Goal: Contribute content: Contribute content

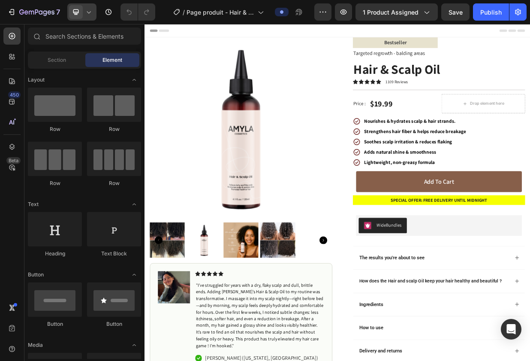
click at [90, 16] on icon at bounding box center [89, 12] width 9 height 9
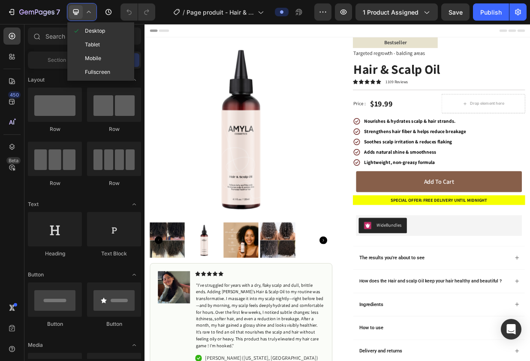
click at [92, 60] on span "Mobile" at bounding box center [93, 58] width 16 height 9
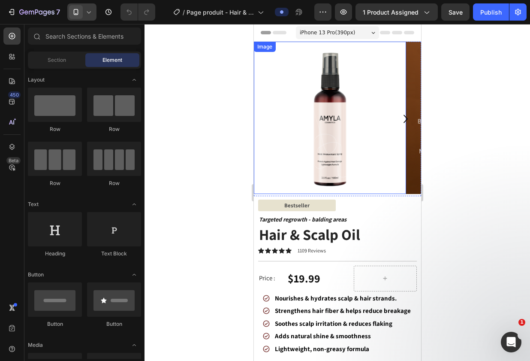
click at [321, 172] on img at bounding box center [330, 118] width 152 height 152
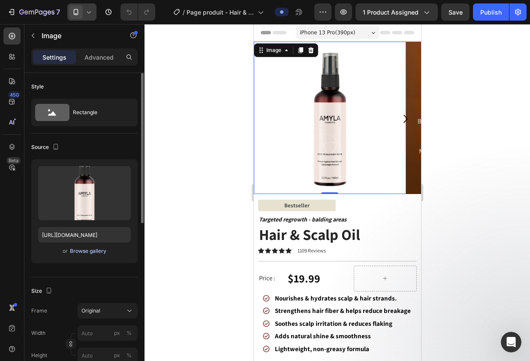
click at [75, 252] on div "Browse gallery" at bounding box center [88, 251] width 36 height 8
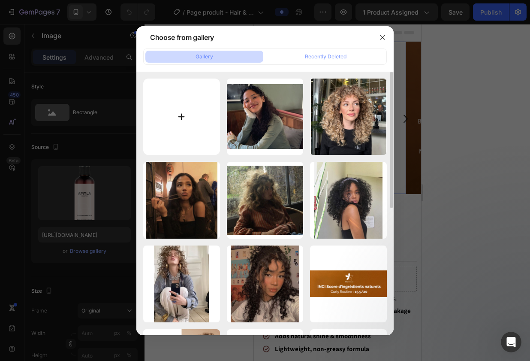
click at [179, 118] on input "file" at bounding box center [181, 116] width 77 height 77
type input "C:\fakepath\Hair Scalp Oil.png"
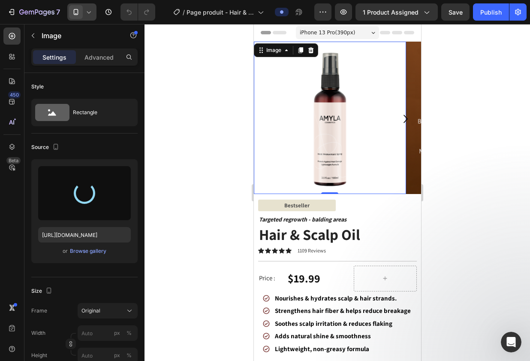
type input "[URL][DOMAIN_NAME]"
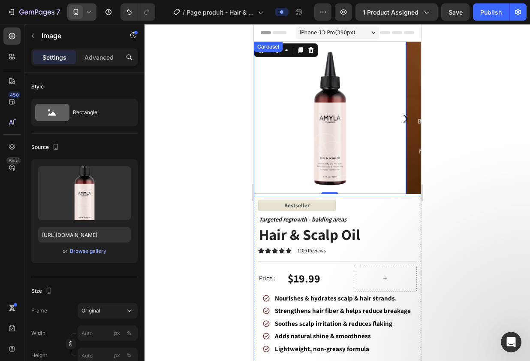
click at [405, 121] on icon "Carousel Next Arrow" at bounding box center [405, 119] width 4 height 8
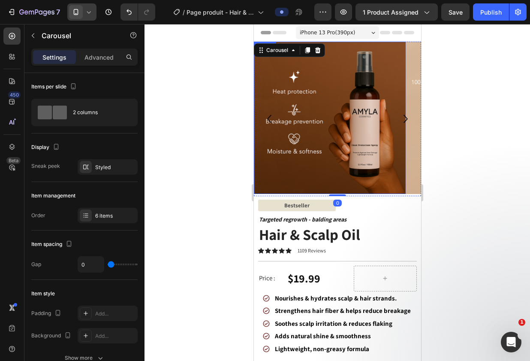
click at [335, 124] on img at bounding box center [330, 118] width 152 height 152
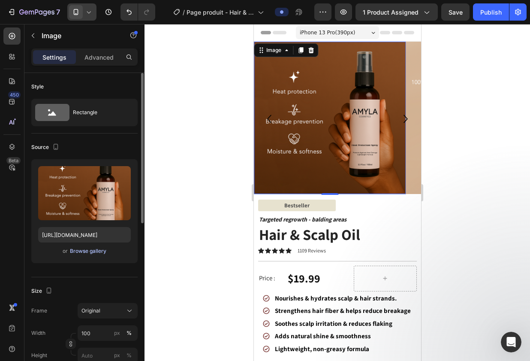
click at [81, 253] on div "Browse gallery" at bounding box center [88, 251] width 36 height 8
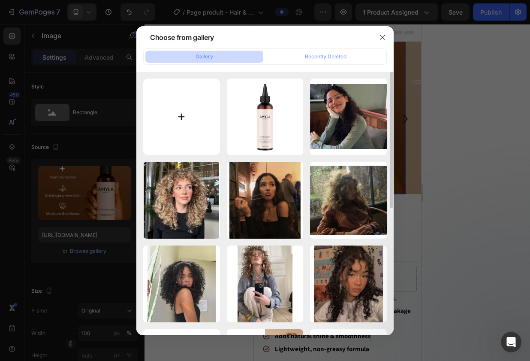
click at [181, 121] on input "file" at bounding box center [181, 116] width 77 height 77
type input "C:\fakepath\USP_hair scalp oil_photo_produit.png"
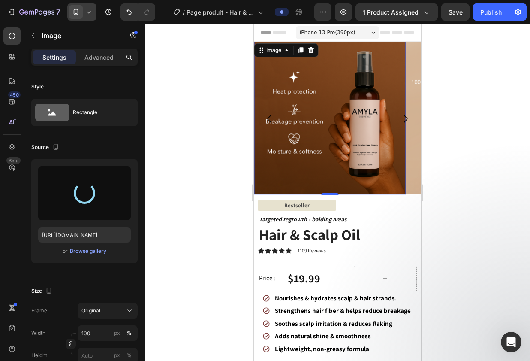
type input "[URL][DOMAIN_NAME]"
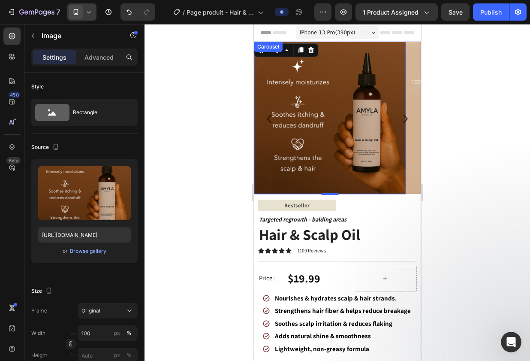
click at [406, 121] on icon "Carousel Next Arrow" at bounding box center [405, 119] width 16 height 16
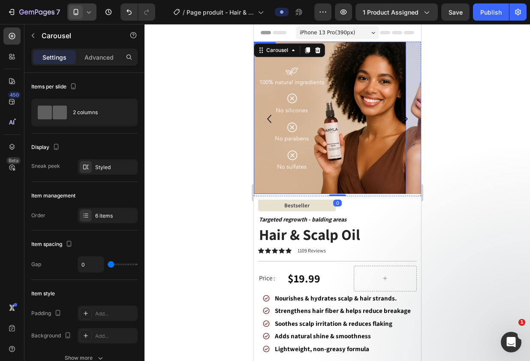
click at [343, 136] on img at bounding box center [330, 118] width 152 height 152
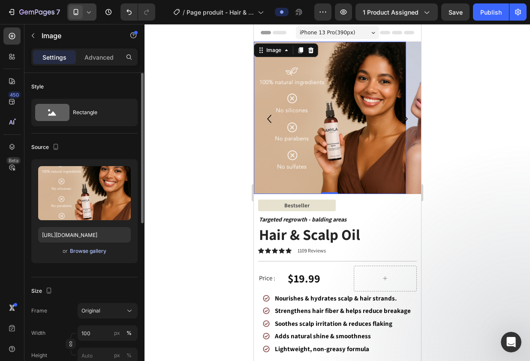
click at [87, 253] on div "Browse gallery" at bounding box center [88, 251] width 36 height 8
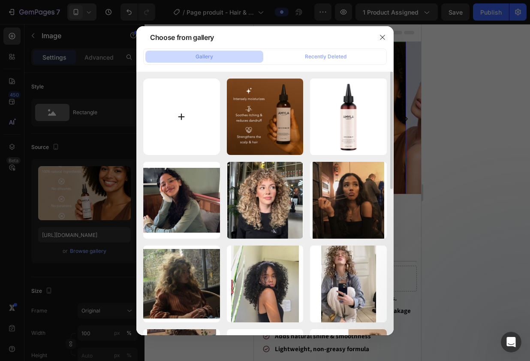
click at [183, 118] on input "file" at bounding box center [181, 116] width 77 height 77
type input "C:\fakepath\hair scalp oil INCI score pp.png"
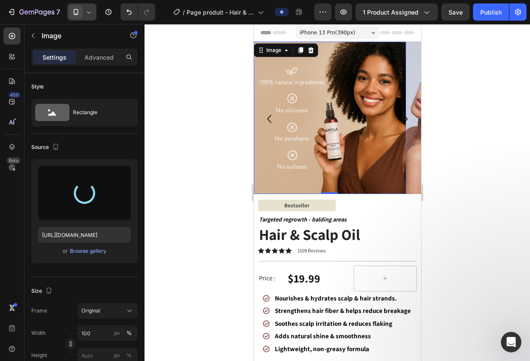
type input "[URL][DOMAIN_NAME]"
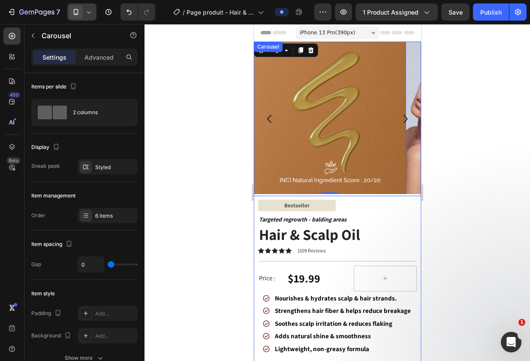
click at [407, 121] on icon "Carousel Next Arrow" at bounding box center [405, 119] width 16 height 16
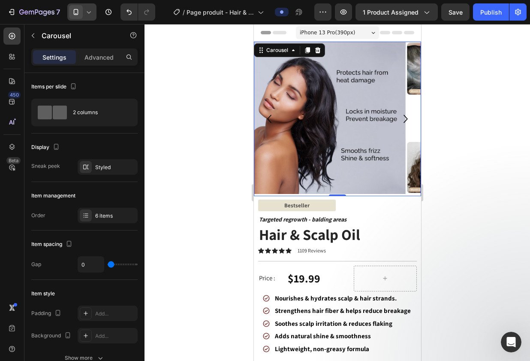
click at [244, 292] on div at bounding box center [338, 192] width 386 height 337
click at [404, 120] on icon "Carousel Next Arrow" at bounding box center [405, 119] width 16 height 16
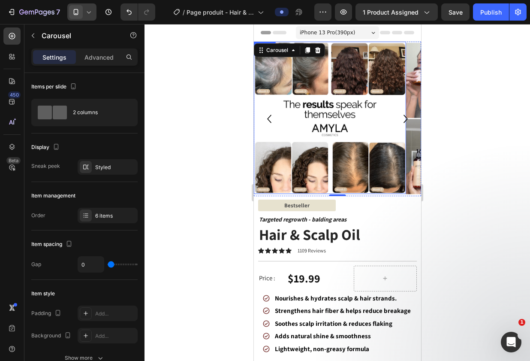
click at [323, 122] on img at bounding box center [330, 118] width 152 height 152
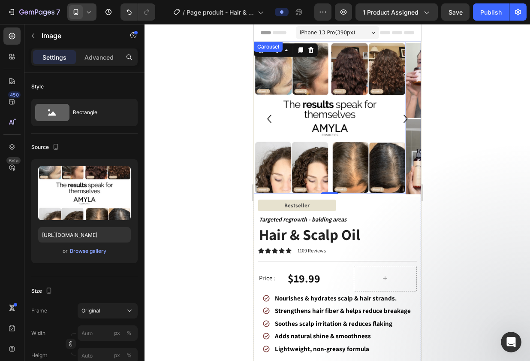
click at [270, 120] on icon "Carousel Back Arrow" at bounding box center [269, 119] width 16 height 16
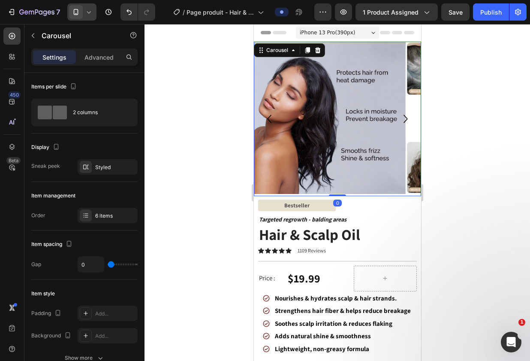
click at [270, 120] on icon "Carousel Back Arrow" at bounding box center [269, 119] width 16 height 16
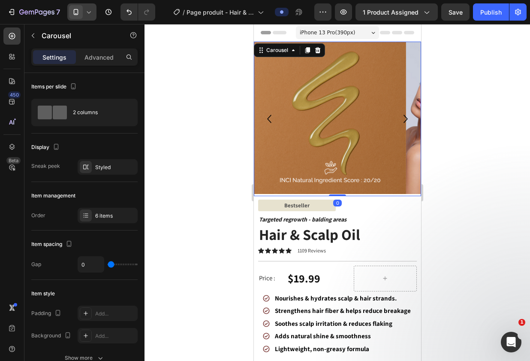
click at [270, 120] on icon "Carousel Back Arrow" at bounding box center [269, 119] width 16 height 16
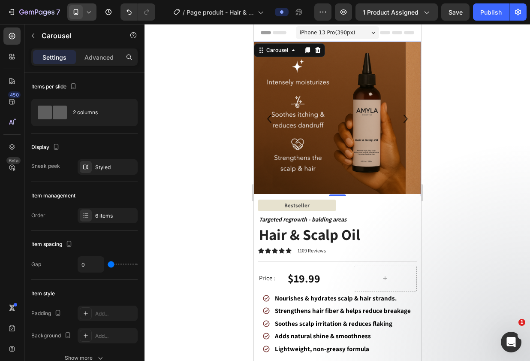
click at [270, 121] on icon "Carousel Back Arrow" at bounding box center [269, 119] width 16 height 16
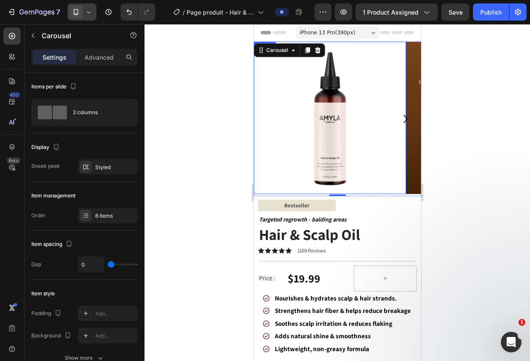
click at [301, 130] on img at bounding box center [330, 118] width 152 height 152
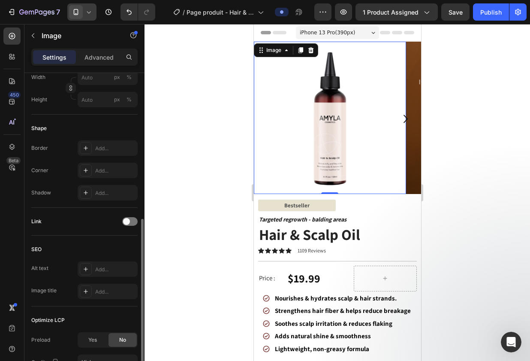
scroll to position [335, 0]
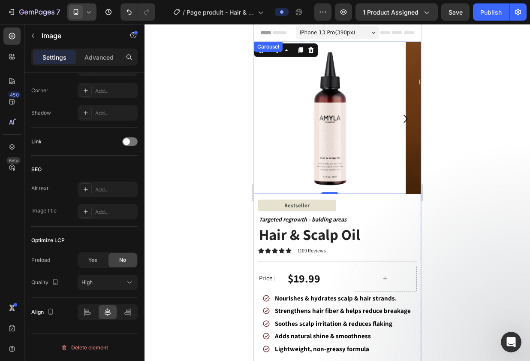
click at [406, 118] on icon "Carousel Next Arrow" at bounding box center [405, 119] width 4 height 8
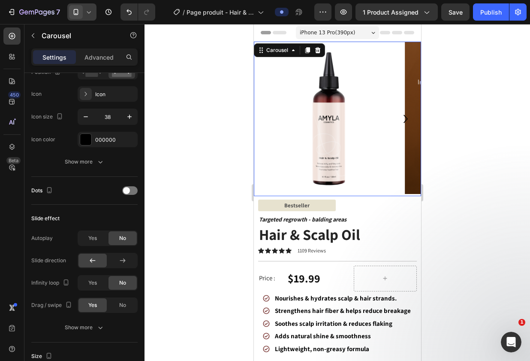
scroll to position [0, 0]
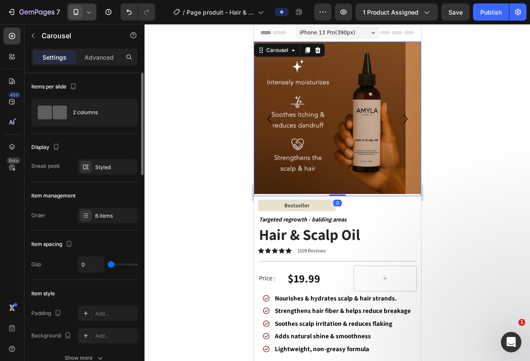
click at [406, 119] on icon "Carousel Next Arrow" at bounding box center [405, 119] width 4 height 8
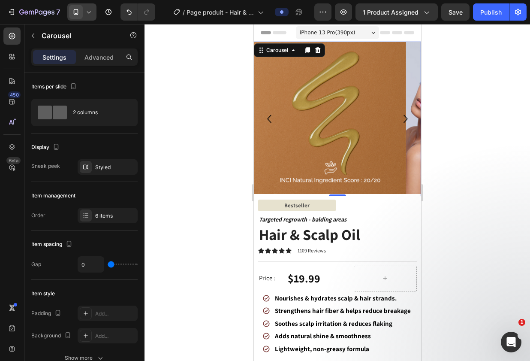
click at [406, 119] on icon "Carousel Next Arrow" at bounding box center [405, 119] width 4 height 8
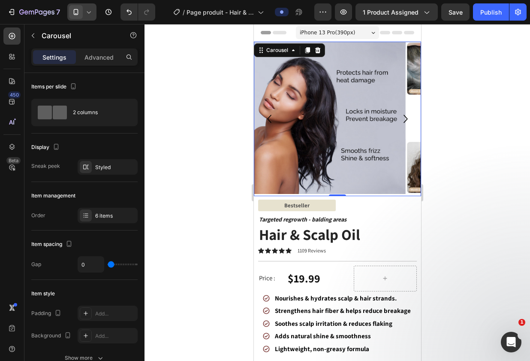
click at [406, 119] on icon "Carousel Next Arrow" at bounding box center [405, 119] width 4 height 8
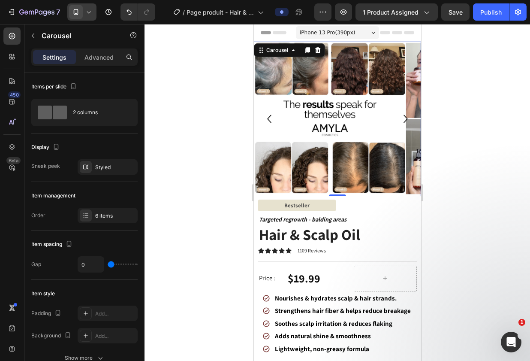
click at [406, 119] on icon "Carousel Next Arrow" at bounding box center [405, 119] width 4 height 8
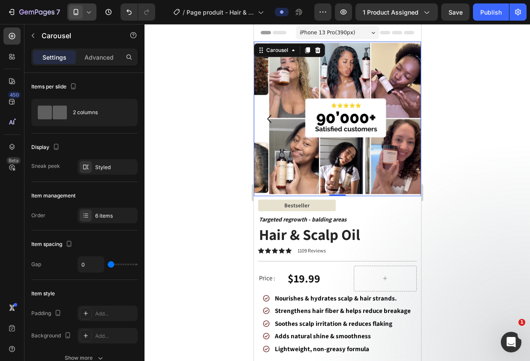
click at [269, 119] on icon "Carousel Back Arrow" at bounding box center [269, 119] width 16 height 16
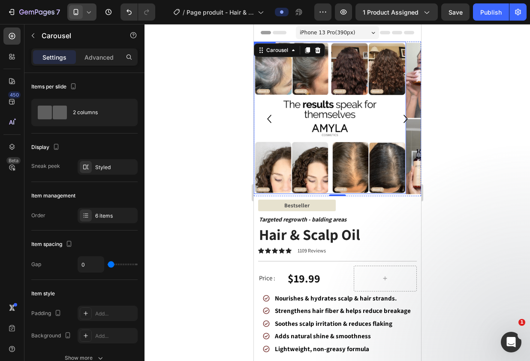
click at [317, 123] on img at bounding box center [330, 118] width 152 height 152
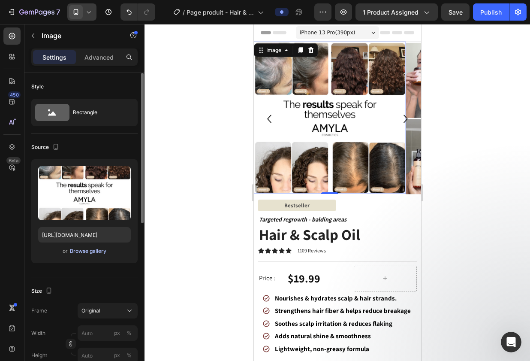
click at [83, 252] on div "Browse gallery" at bounding box center [88, 251] width 36 height 8
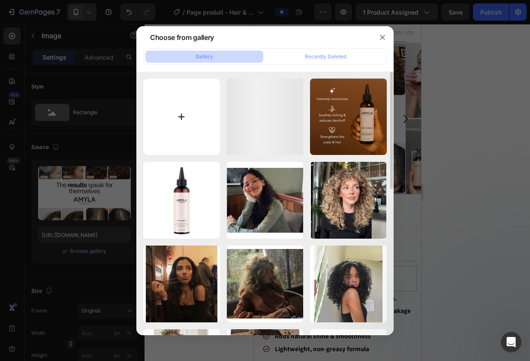
click at [179, 131] on input "file" at bounding box center [181, 116] width 77 height 77
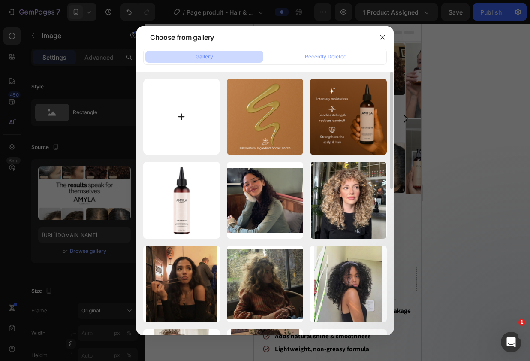
type input "C:\fakepath\hairscalp oil_ingredients%_photo_produit.png"
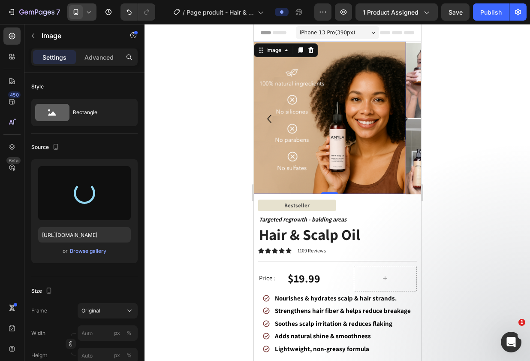
type input "[URL][DOMAIN_NAME]"
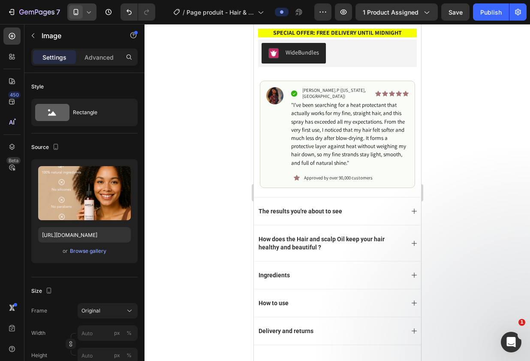
scroll to position [366, 0]
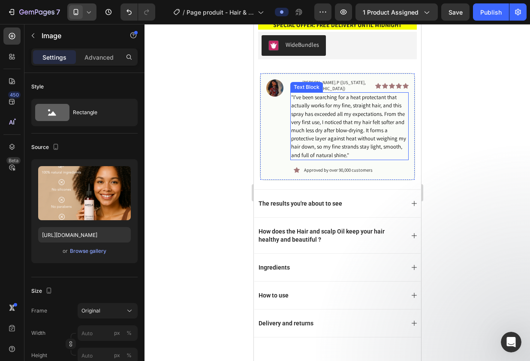
click at [326, 122] on span "I’ve been searching for a heat protectant that actually works for my fine, stra…" at bounding box center [348, 126] width 115 height 65
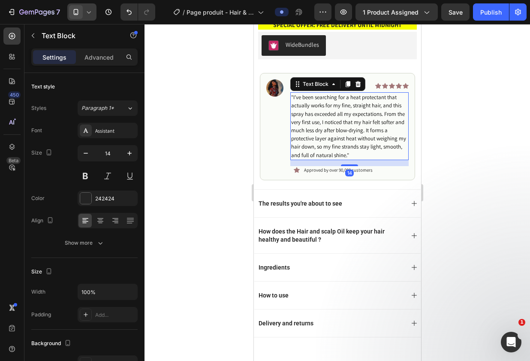
click at [326, 123] on span "I’ve been searching for a heat protectant that actually works for my fine, stra…" at bounding box center [348, 126] width 115 height 65
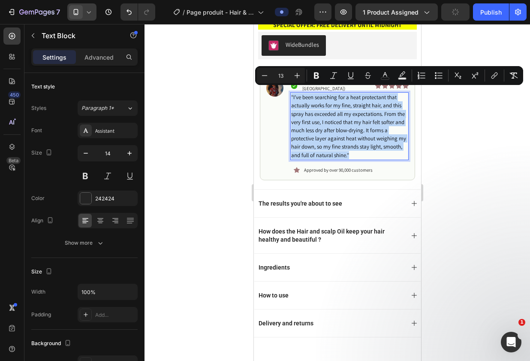
type input "14"
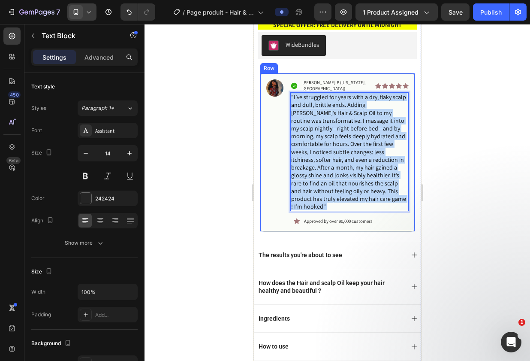
drag, startPoint x: 407, startPoint y: 187, endPoint x: 262, endPoint y: 77, distance: 182.1
click at [262, 77] on div "Image Icon [PERSON_NAME].P ([US_STATE], [GEOGRAPHIC_DATA]) Text Block Icon Icon…" at bounding box center [338, 152] width 156 height 159
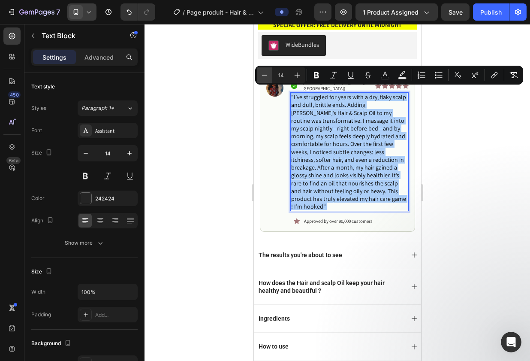
click at [264, 77] on icon "Editor contextual toolbar" at bounding box center [264, 75] width 9 height 9
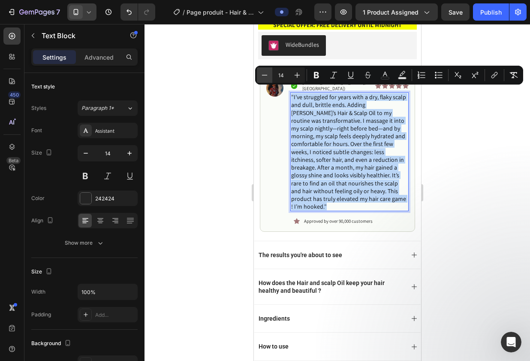
type input "13"
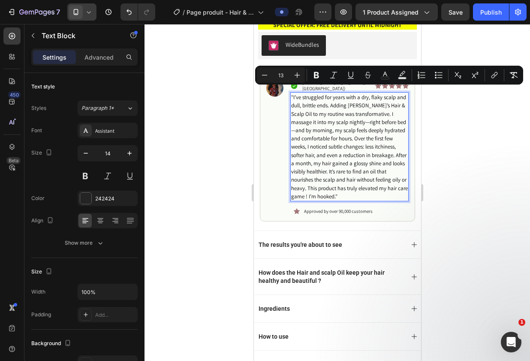
click at [324, 128] on span "I’ve struggled for years with a dry, flaky scalp and dull, brittle ends. Adding…" at bounding box center [349, 147] width 117 height 106
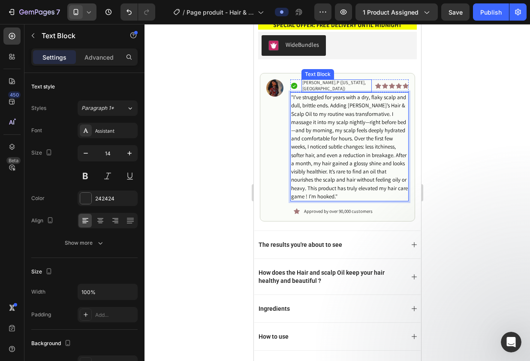
click at [314, 84] on p "[PERSON_NAME].P ([US_STATE], [GEOGRAPHIC_DATA])" at bounding box center [336, 85] width 69 height 12
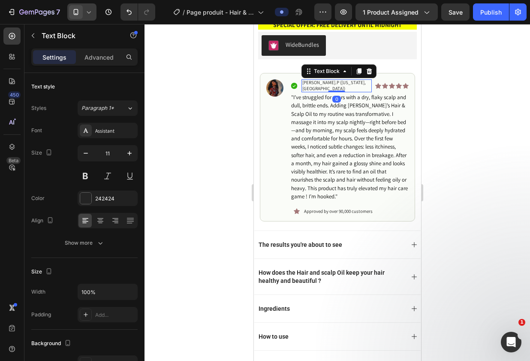
click at [314, 84] on p "[PERSON_NAME].P ([US_STATE], [GEOGRAPHIC_DATA])" at bounding box center [336, 85] width 69 height 12
drag, startPoint x: 321, startPoint y: 84, endPoint x: 279, endPoint y: 84, distance: 41.6
click at [281, 84] on div "Image Icon [PERSON_NAME].P ([US_STATE], [GEOGRAPHIC_DATA]) Text Block 0 Icon Ic…" at bounding box center [338, 147] width 156 height 149
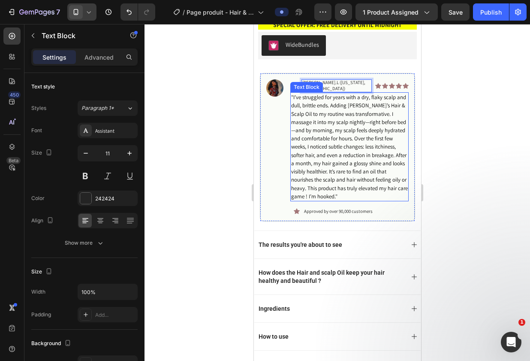
click at [337, 116] on span "I’ve struggled for years with a dry, flaky scalp and dull, brittle ends. Adding…" at bounding box center [349, 147] width 117 height 106
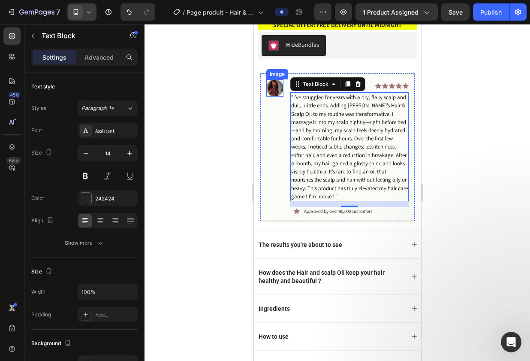
click at [273, 88] on img at bounding box center [274, 87] width 17 height 17
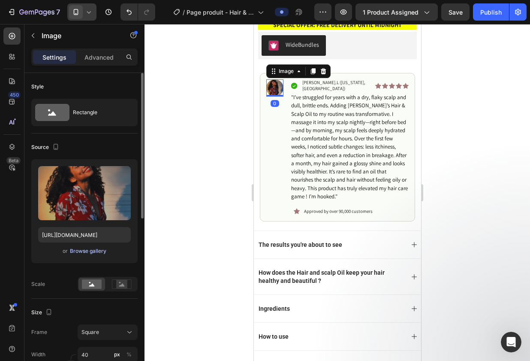
click at [78, 253] on div "Browse gallery" at bounding box center [88, 251] width 36 height 8
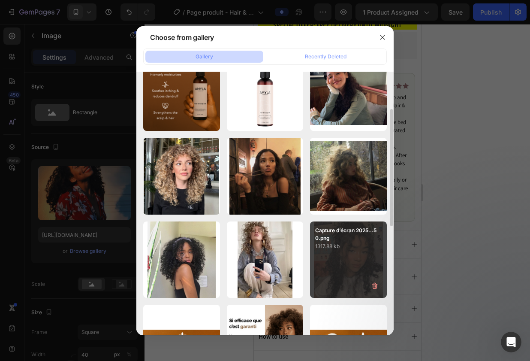
scroll to position [100, 0]
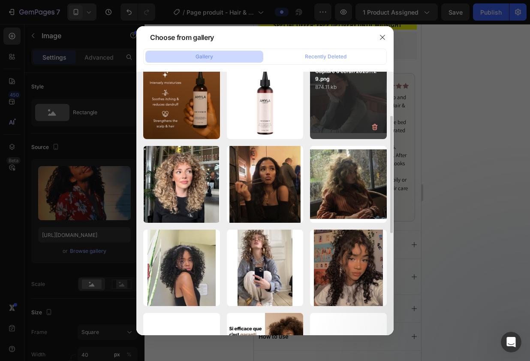
click at [341, 121] on div "Capture d’écran 2025...29.png 874.11 kb" at bounding box center [348, 100] width 77 height 77
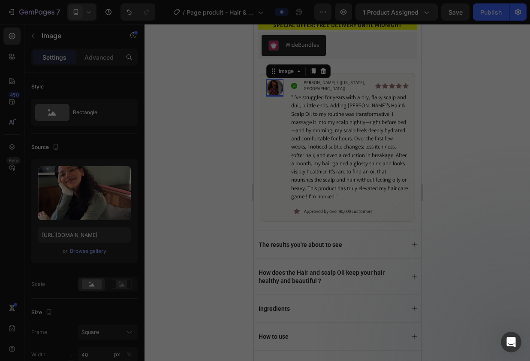
type input "[URL][DOMAIN_NAME]"
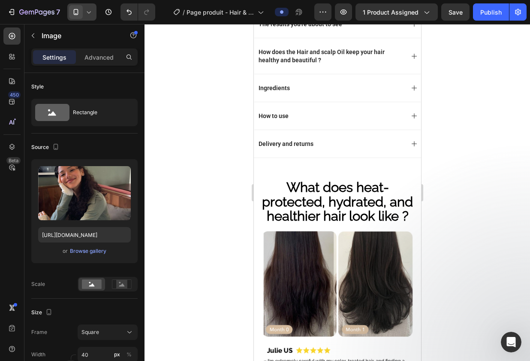
scroll to position [620, 0]
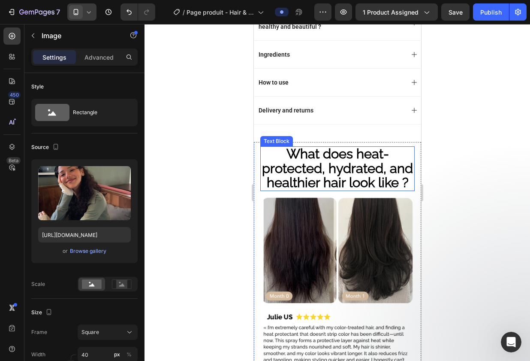
click at [353, 159] on strong "What does heat-protected, hydrated, and healthier hair look like ?" at bounding box center [337, 168] width 151 height 44
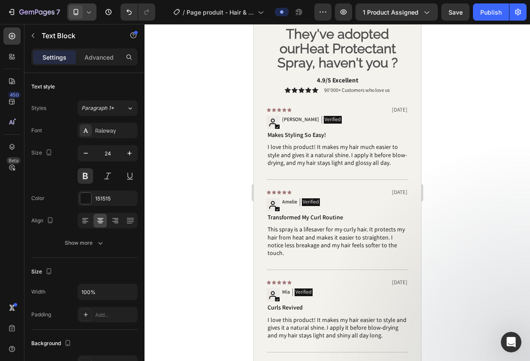
scroll to position [1036, 0]
click at [356, 70] on strong ", haven't you ?" at bounding box center [355, 61] width 86 height 15
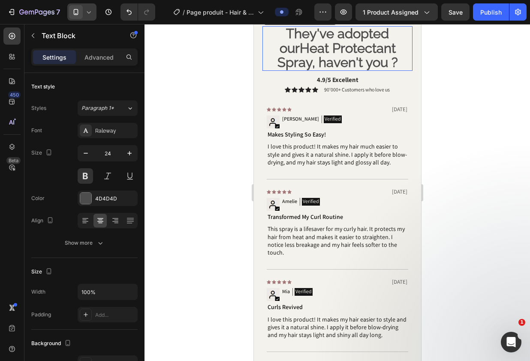
click at [356, 70] on strong ", haven't you ?" at bounding box center [355, 61] width 86 height 15
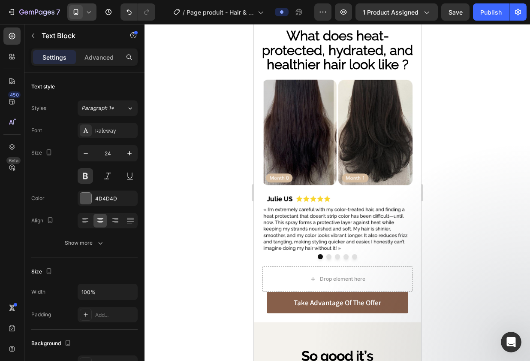
scroll to position [610, 0]
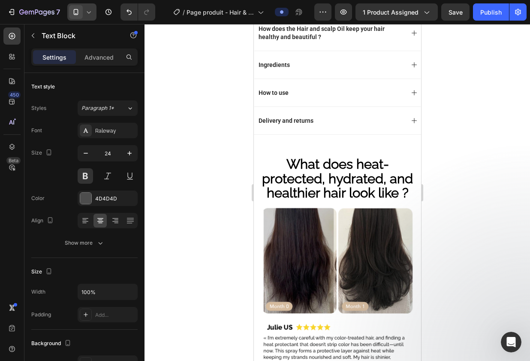
click at [326, 177] on strong "What does heat-protected, hydrated, and healthier hair look like ?" at bounding box center [337, 178] width 151 height 44
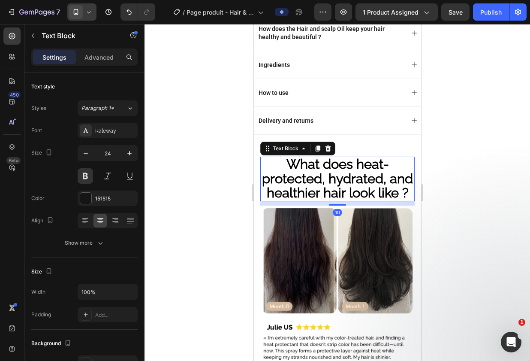
click at [326, 177] on strong "What does heat-protected, hydrated, and healthier hair look like ?" at bounding box center [337, 178] width 151 height 44
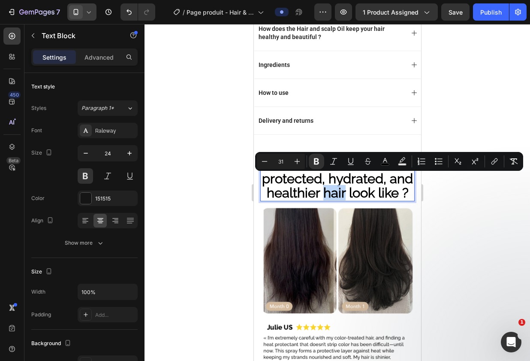
click at [326, 177] on strong "What does heat-protected, hydrated, and healthier hair look like ?" at bounding box center [337, 178] width 151 height 44
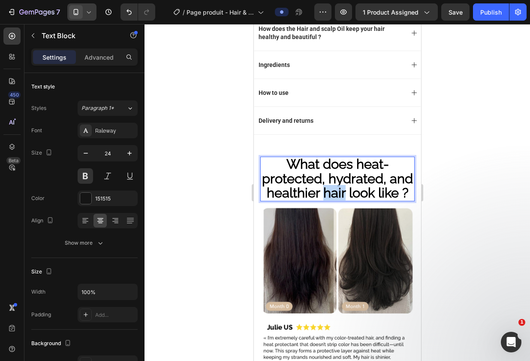
click at [326, 177] on strong "What does heat-protected, hydrated, and healthier hair look like ?" at bounding box center [337, 178] width 151 height 44
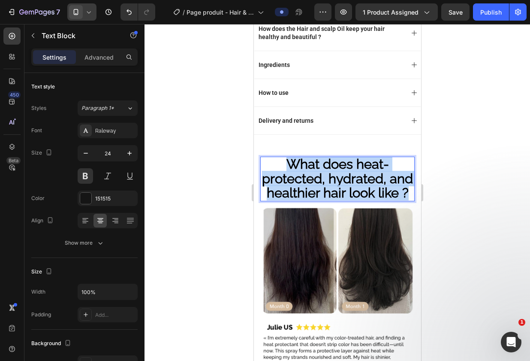
click at [326, 177] on strong "What does heat-protected, hydrated, and healthier hair look like ?" at bounding box center [337, 178] width 151 height 44
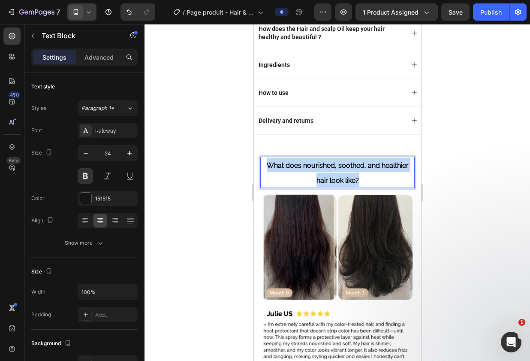
drag, startPoint x: 367, startPoint y: 171, endPoint x: 243, endPoint y: 147, distance: 126.6
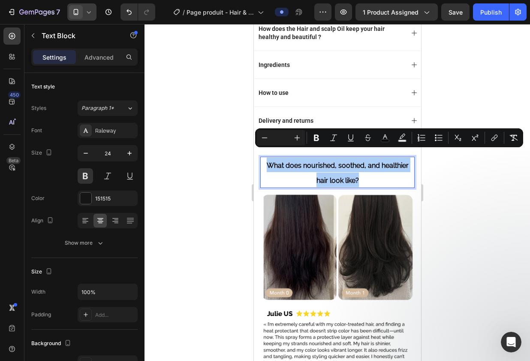
click at [280, 136] on input "Editor contextual toolbar" at bounding box center [280, 138] width 17 height 10
type input "31"
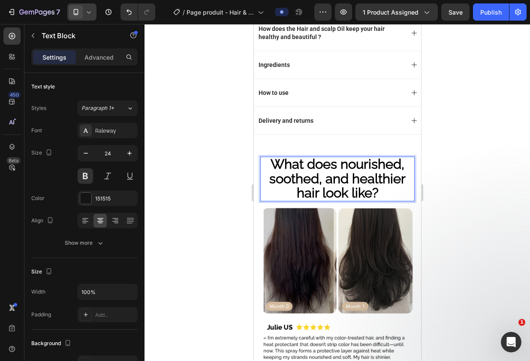
click at [373, 184] on span "What does nourished, soothed, and healthier hair look like?" at bounding box center [337, 178] width 136 height 44
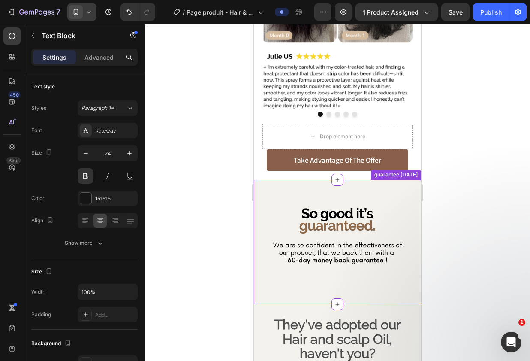
click at [332, 121] on img at bounding box center [337, 28] width 154 height 186
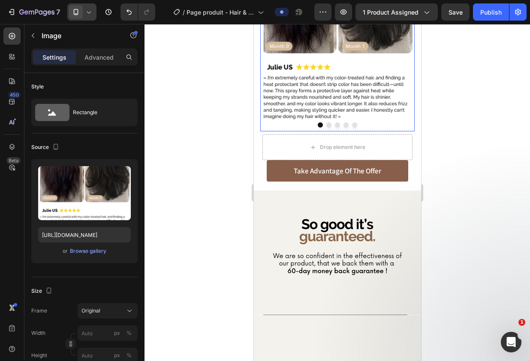
scroll to position [702, 0]
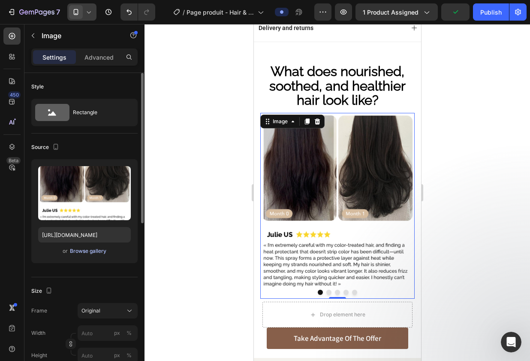
click at [88, 251] on div "Browse gallery" at bounding box center [88, 251] width 36 height 8
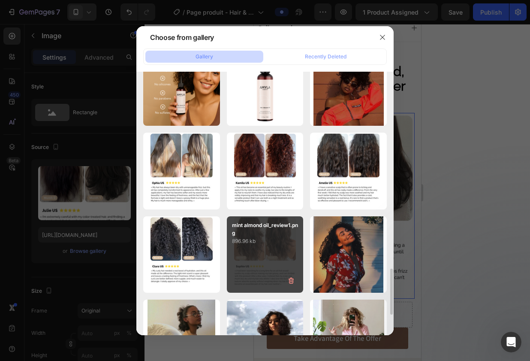
scroll to position [1103, 0]
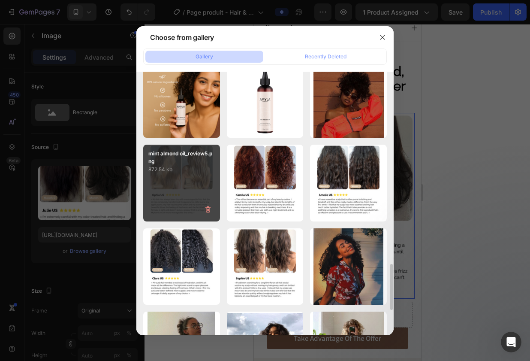
click at [175, 177] on div "mint almond oil_review5.png 872.54 kb" at bounding box center [181, 183] width 77 height 77
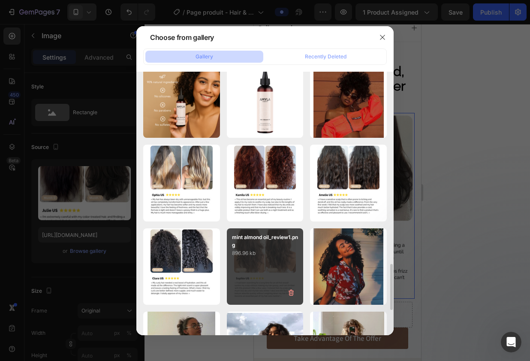
type input "[URL][DOMAIN_NAME]"
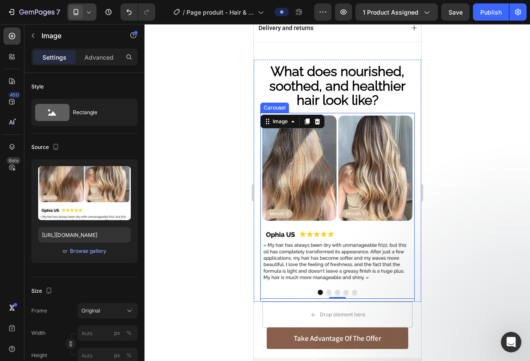
click at [328, 290] on button "Dot" at bounding box center [328, 292] width 5 height 5
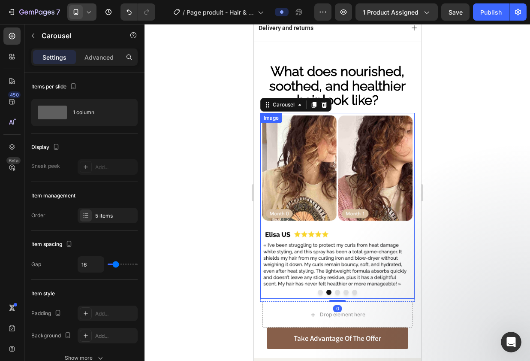
click at [317, 194] on img at bounding box center [337, 206] width 154 height 186
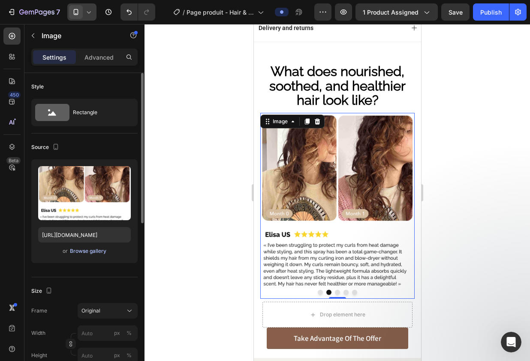
click at [81, 253] on div "Browse gallery" at bounding box center [88, 251] width 36 height 8
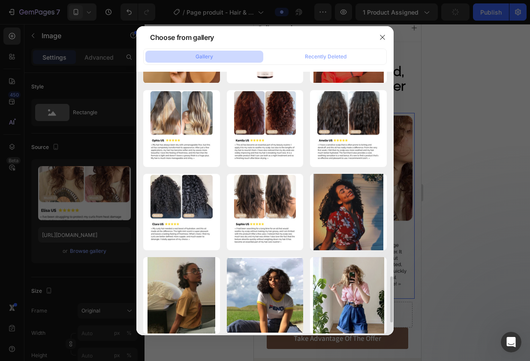
scroll to position [1160, 0]
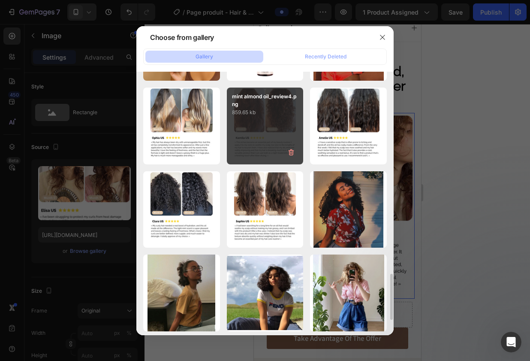
click at [283, 117] on div "mint almond oil_review4.png 859.65 kb" at bounding box center [265, 126] width 77 height 77
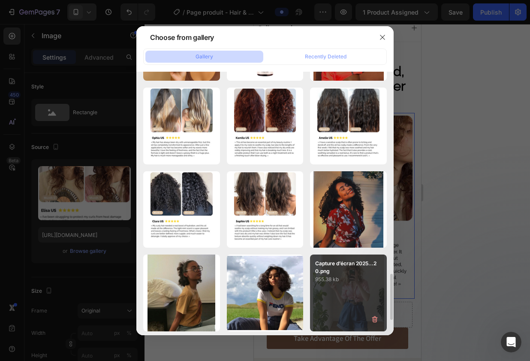
type input "[URL][DOMAIN_NAME]"
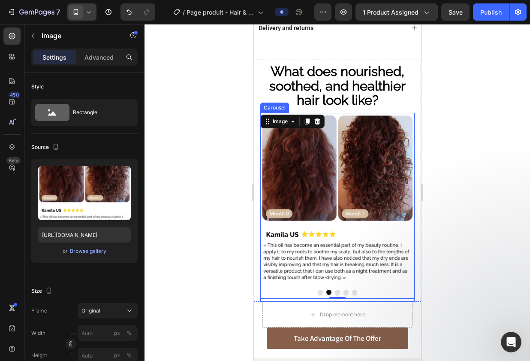
click at [336, 290] on button "Dot" at bounding box center [337, 292] width 5 height 5
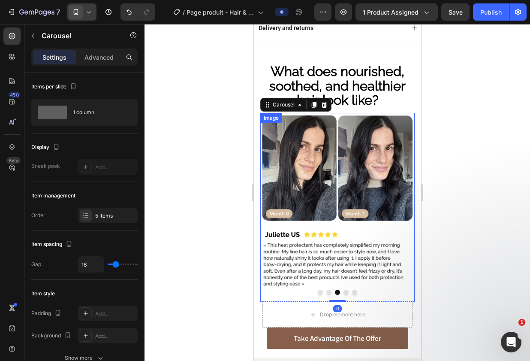
click at [352, 187] on img at bounding box center [337, 206] width 154 height 186
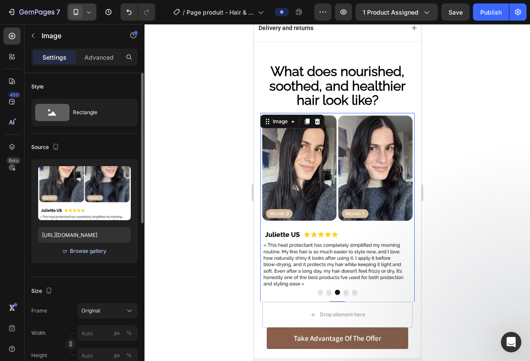
click at [101, 253] on div "Browse gallery" at bounding box center [88, 251] width 36 height 8
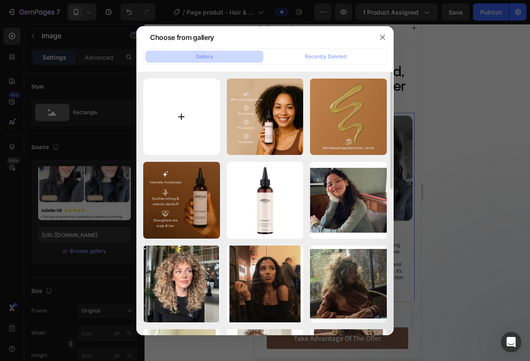
click at [197, 116] on input "file" at bounding box center [181, 116] width 77 height 77
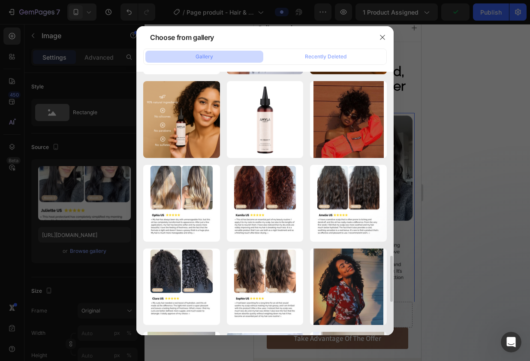
scroll to position [1091, 0]
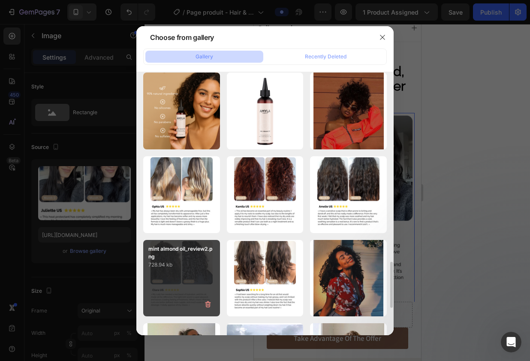
click at [195, 267] on p "728.94 kb" at bounding box center [181, 264] width 66 height 9
type input "[URL][DOMAIN_NAME]"
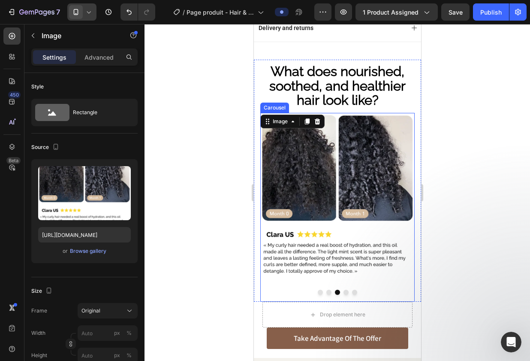
click at [345, 290] on button "Dot" at bounding box center [345, 292] width 5 height 5
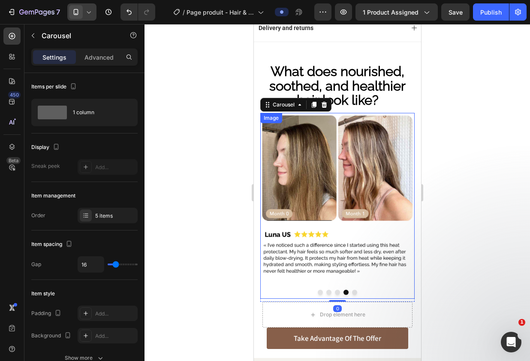
click at [339, 196] on img at bounding box center [337, 206] width 154 height 186
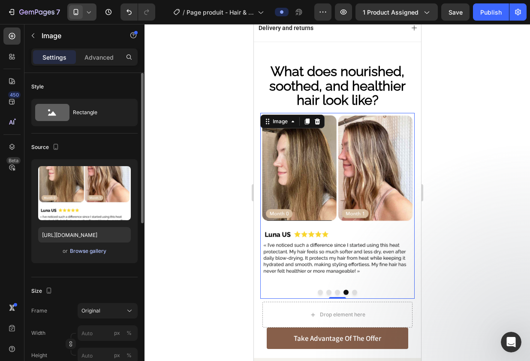
click at [91, 252] on div "Browse gallery" at bounding box center [88, 251] width 36 height 8
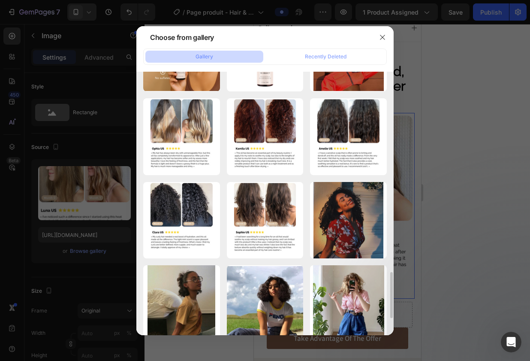
scroll to position [1160, 0]
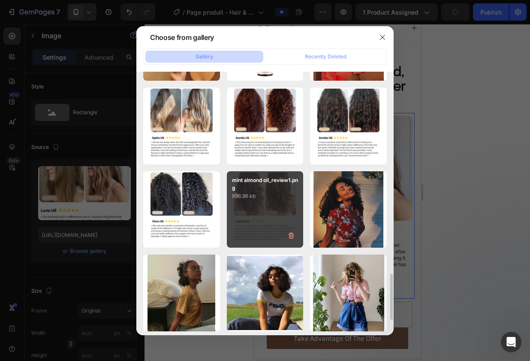
click at [270, 224] on div "mint almond oil_review1.png 896.96 kb" at bounding box center [265, 209] width 77 height 77
type input "[URL][DOMAIN_NAME]"
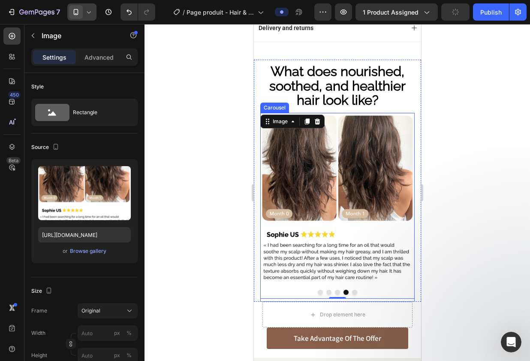
click at [354, 290] on button "Dot" at bounding box center [354, 292] width 5 height 5
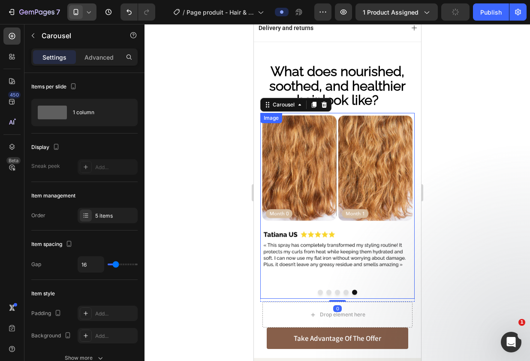
click at [358, 188] on img at bounding box center [337, 206] width 154 height 186
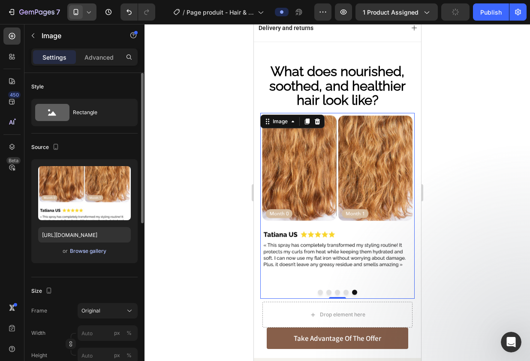
click at [98, 252] on div "Browse gallery" at bounding box center [88, 251] width 36 height 8
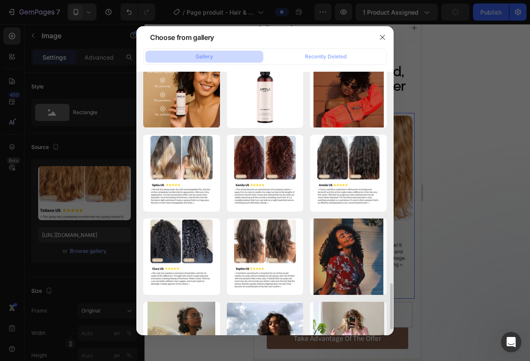
scroll to position [1129, 0]
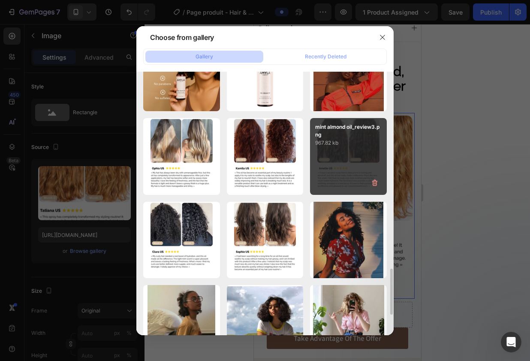
click at [343, 172] on div "mint almond oil_review3.png 967.82 kb" at bounding box center [348, 156] width 77 height 77
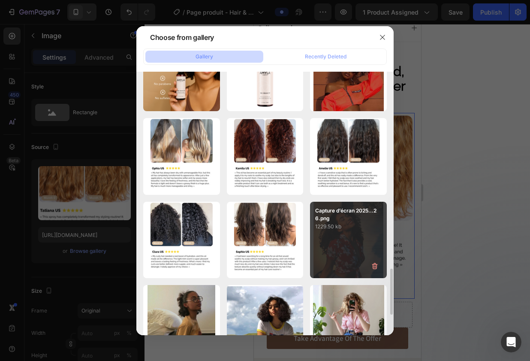
type input "[URL][DOMAIN_NAME]"
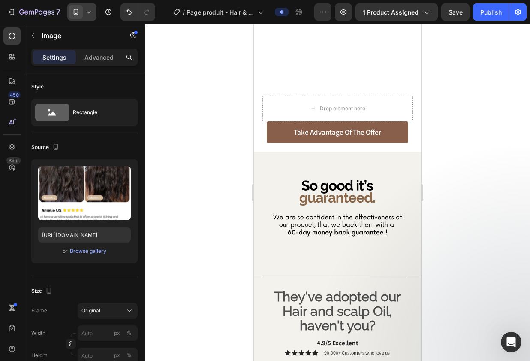
scroll to position [983, 0]
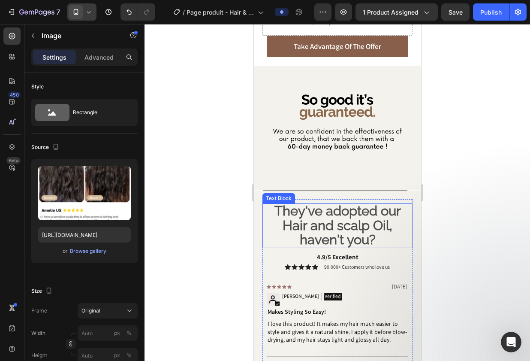
click at [366, 218] on strong "They've adopted our Hair and scalp Oil, haven't you?" at bounding box center [337, 225] width 127 height 44
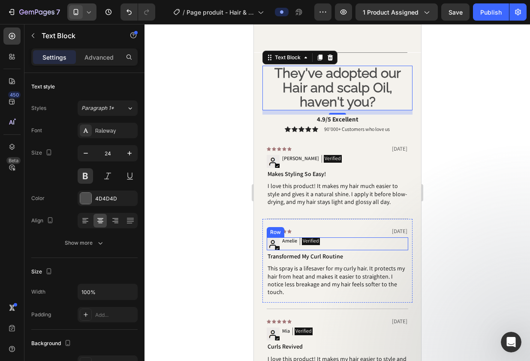
scroll to position [1132, 0]
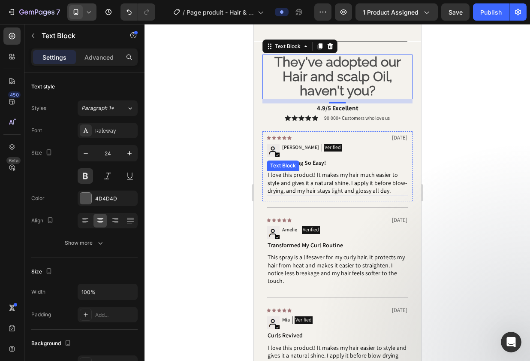
click at [306, 190] on span "I love this product! It makes my hair much easier to style and gives it a natur…" at bounding box center [336, 182] width 139 height 23
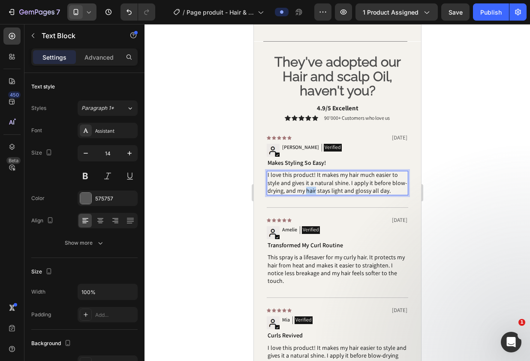
click at [306, 190] on span "I love this product! It makes my hair much easier to style and gives it a natur…" at bounding box center [336, 182] width 139 height 23
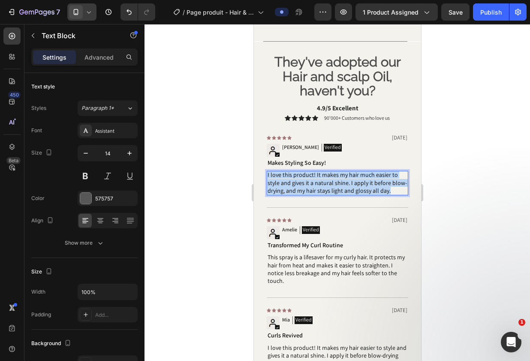
click at [306, 190] on span "I love this product! It makes my hair much easier to style and gives it a natur…" at bounding box center [336, 182] width 139 height 23
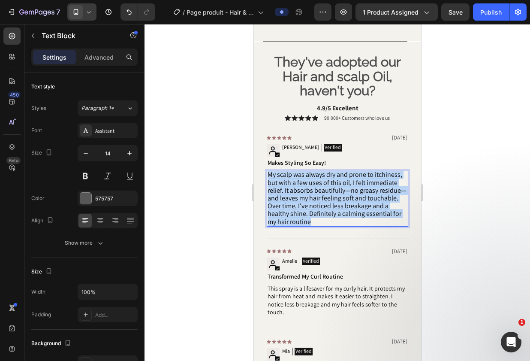
drag, startPoint x: 316, startPoint y: 224, endPoint x: 259, endPoint y: 167, distance: 81.0
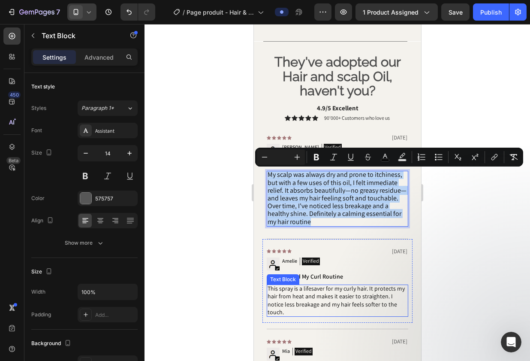
click at [284, 299] on span "This spray is a lifesaver for my curly hair. It protects my hair from heat and …" at bounding box center [335, 299] width 137 height 31
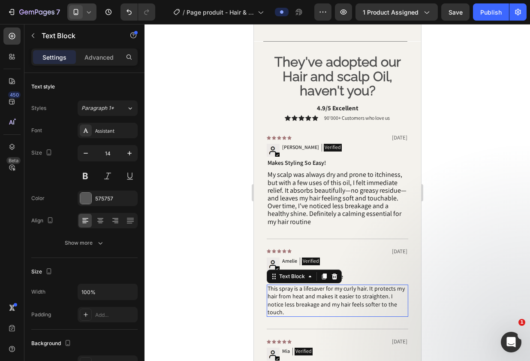
click at [284, 299] on span "This spray is a lifesaver for my curly hair. It protects my hair from heat and …" at bounding box center [335, 299] width 137 height 31
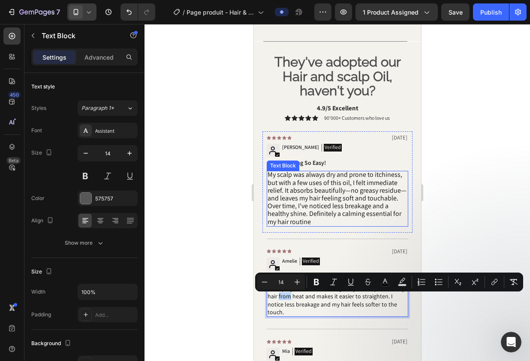
click at [305, 209] on span "My scalp was always dry and prone to itchiness, but with a few uses of this oil…" at bounding box center [336, 198] width 139 height 56
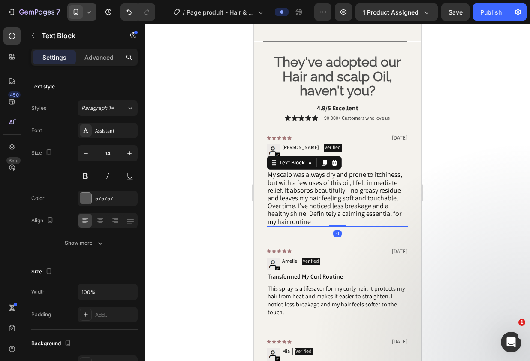
click at [310, 223] on span "My scalp was always dry and prone to itchiness, but with a few uses of this oil…" at bounding box center [336, 198] width 139 height 56
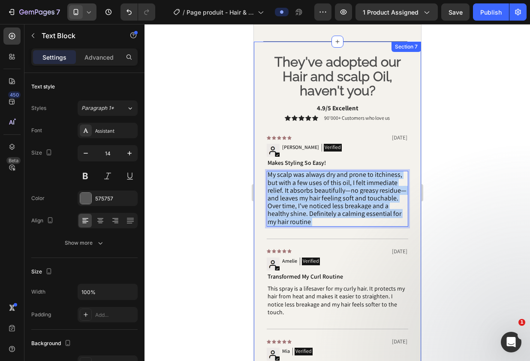
drag, startPoint x: 316, startPoint y: 224, endPoint x: 258, endPoint y: 165, distance: 83.1
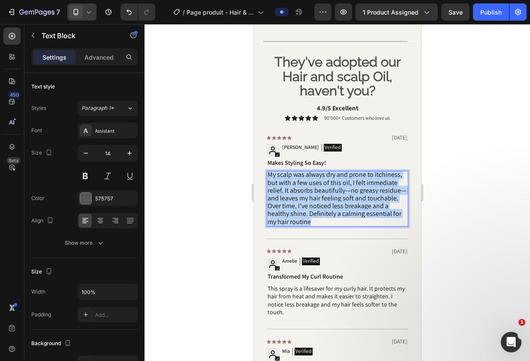
drag, startPoint x: 320, startPoint y: 225, endPoint x: 266, endPoint y: 166, distance: 79.3
click at [266, 166] on div "Icon Icon Icon Icon Icon Icon List [DATE] Text Block Row Image Sophie Text Bloc…" at bounding box center [337, 178] width 142 height 95
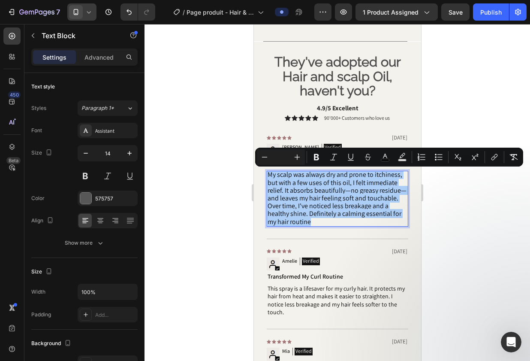
click at [282, 159] on input "Editor contextual toolbar" at bounding box center [280, 157] width 17 height 10
type input "14"
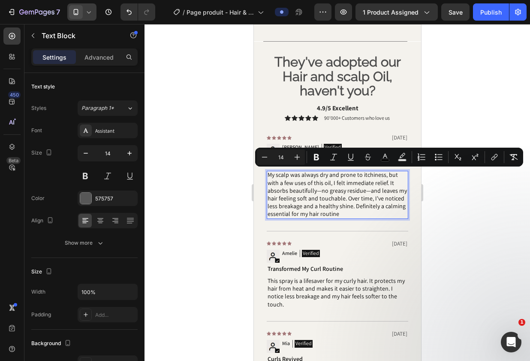
click at [321, 214] on span "My scalp was always dry and prone to itchiness, but with a few uses of this oil…" at bounding box center [336, 194] width 139 height 47
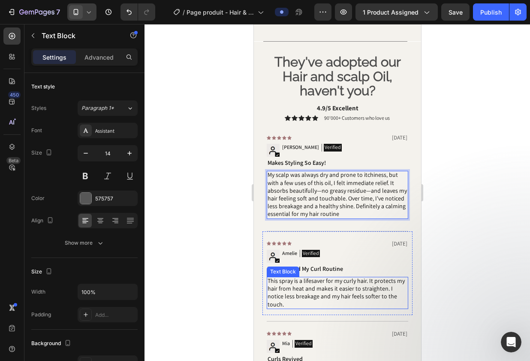
click at [306, 299] on span "This spray is a lifesaver for my curly hair. It protects my hair from heat and …" at bounding box center [335, 292] width 137 height 31
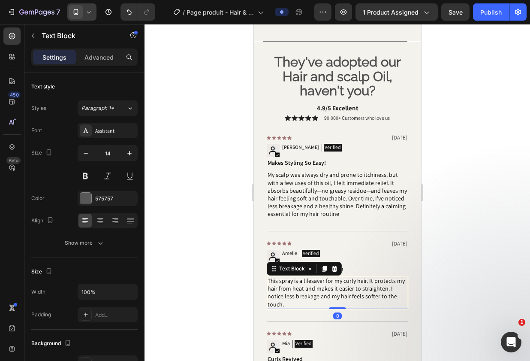
click at [306, 290] on span "This spray is a lifesaver for my curly hair. It protects my hair from heat and …" at bounding box center [335, 292] width 137 height 31
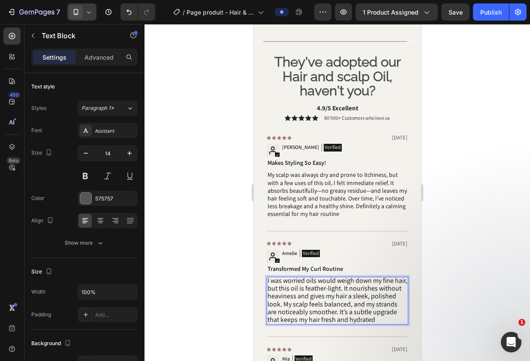
click at [306, 290] on span "I was worried oils would weigh down my fine hair, but this oil is feather-light…" at bounding box center [337, 300] width 140 height 48
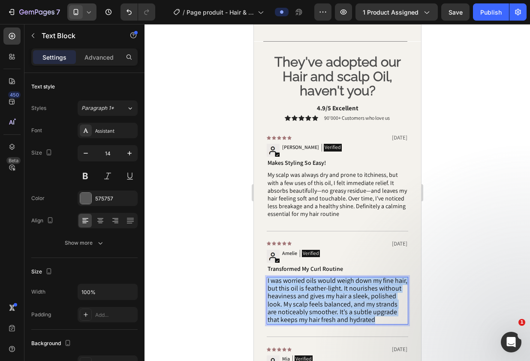
click at [306, 290] on span "I was worried oils would weigh down my fine hair, but this oil is feather-light…" at bounding box center [337, 300] width 140 height 48
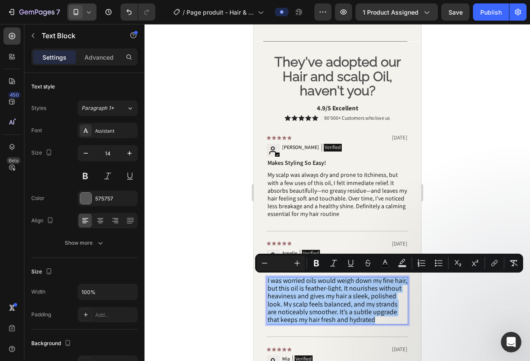
click at [277, 263] on input "Editor contextual toolbar" at bounding box center [280, 263] width 17 height 10
type input "14"
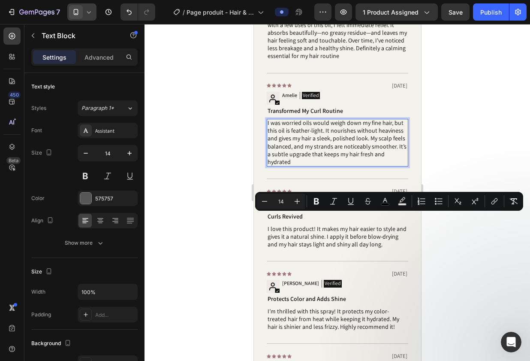
scroll to position [1349, 0]
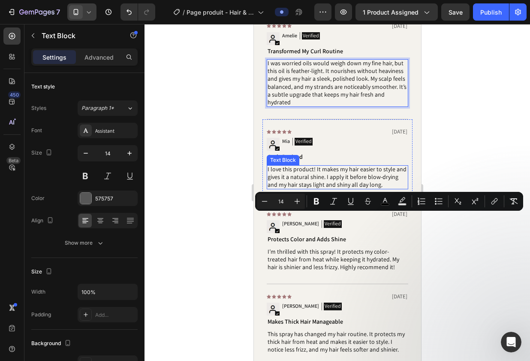
click at [312, 165] on span "I love this product! It makes my hair easier to style and gives it a natural sh…" at bounding box center [336, 176] width 139 height 23
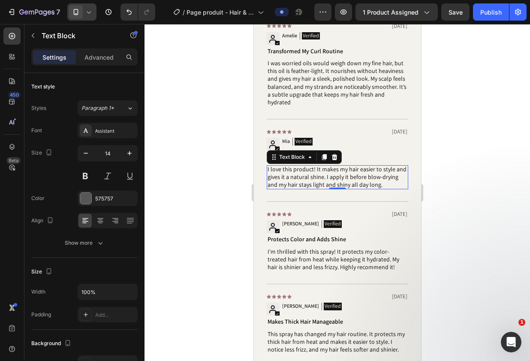
click at [359, 167] on span "I love this product! It makes my hair easier to style and gives it a natural sh…" at bounding box center [336, 176] width 139 height 23
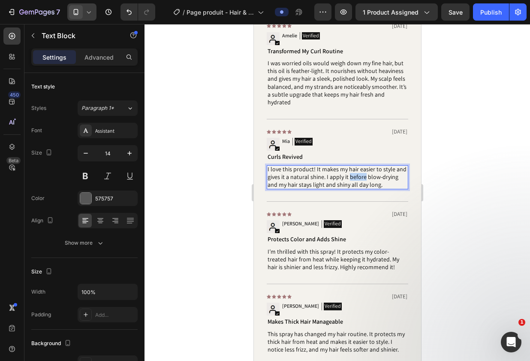
click at [359, 167] on span "I love this product! It makes my hair easier to style and gives it a natural sh…" at bounding box center [336, 176] width 139 height 23
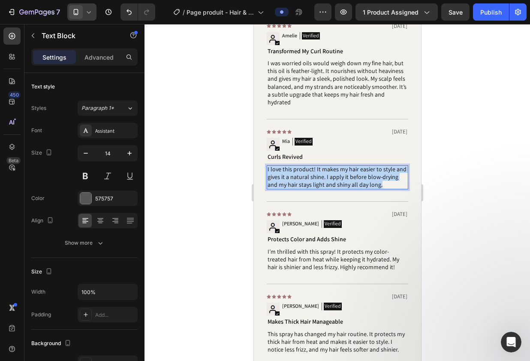
click at [359, 167] on span "I love this product! It makes my hair easier to style and gives it a natural sh…" at bounding box center [336, 176] width 139 height 23
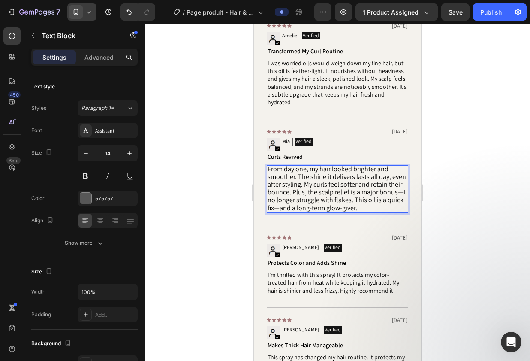
click at [359, 167] on span "From day one, my hair looked brighter and smoother. The shine it delivers lasts…" at bounding box center [336, 188] width 139 height 48
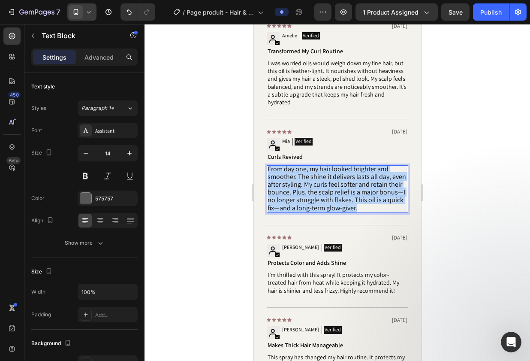
click at [359, 167] on span "From day one, my hair looked brighter and smoother. The shine it delivers lasts…" at bounding box center [336, 188] width 139 height 48
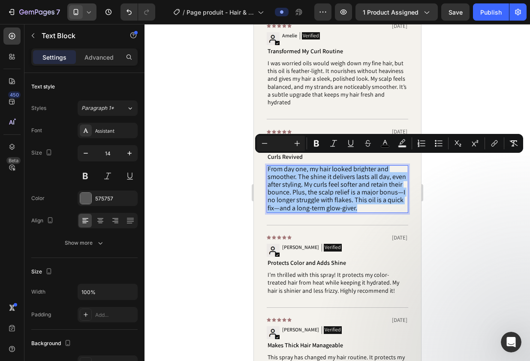
click at [284, 143] on input "Editor contextual toolbar" at bounding box center [280, 143] width 17 height 10
type input "14"
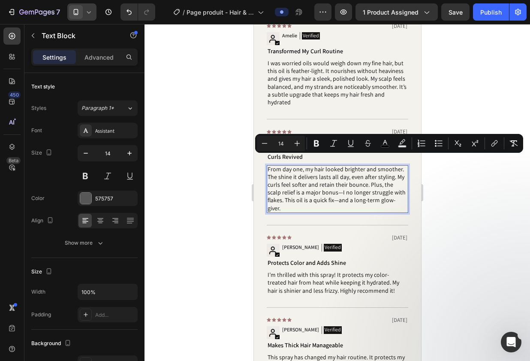
click at [297, 168] on span "From day one, my hair looked brighter and smoother. The shine it delivers lasts…" at bounding box center [336, 188] width 138 height 47
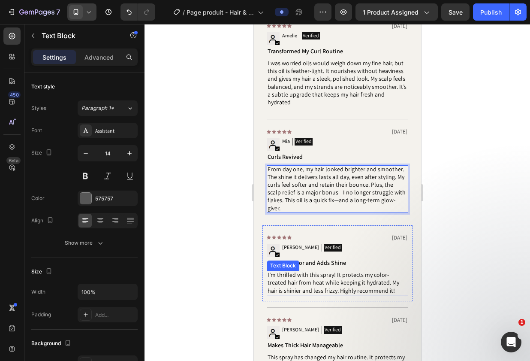
click at [296, 273] on span "I’m thrilled with this spray! It protects my color-treated hair from heat while…" at bounding box center [333, 282] width 132 height 23
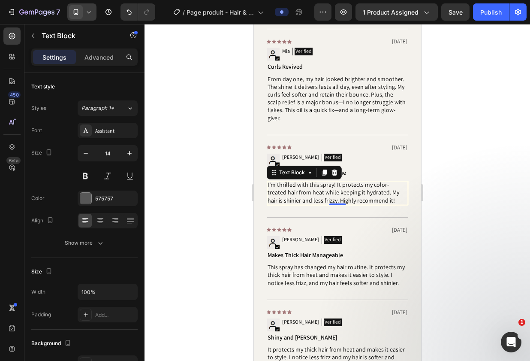
scroll to position [1441, 0]
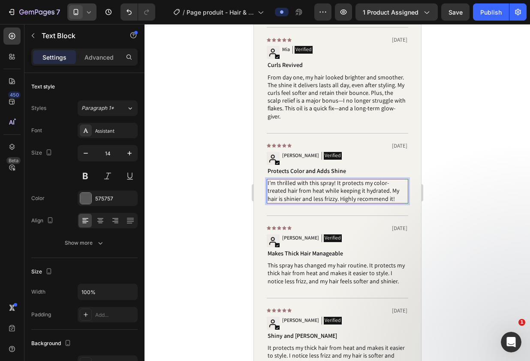
click at [338, 179] on span "I’m thrilled with this spray! It protects my color-treated hair from heat while…" at bounding box center [333, 190] width 132 height 23
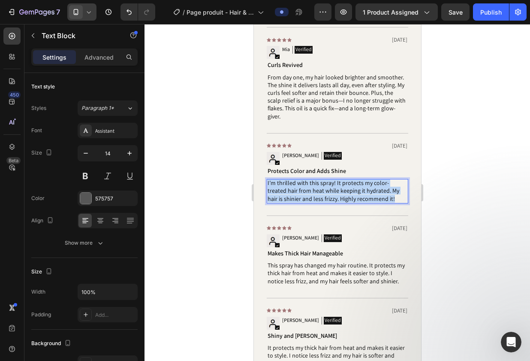
click at [338, 179] on span "I’m thrilled with this spray! It protects my color-treated hair from heat while…" at bounding box center [333, 190] width 132 height 23
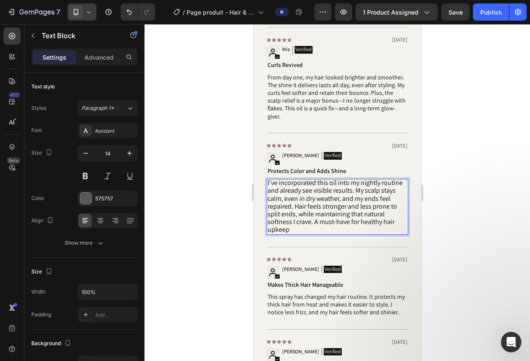
click at [332, 184] on span "I’ve incorporated this oil into my nightly routine and already see visible resu…" at bounding box center [334, 206] width 135 height 56
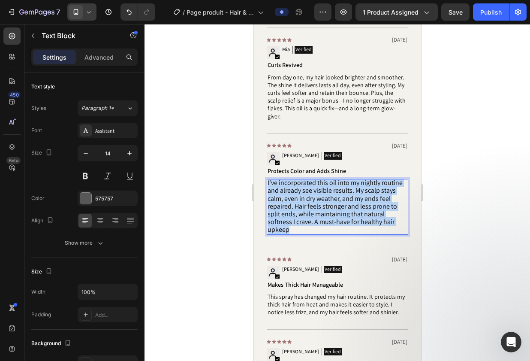
click at [332, 184] on span "I’ve incorporated this oil into my nightly routine and already see visible resu…" at bounding box center [334, 206] width 135 height 56
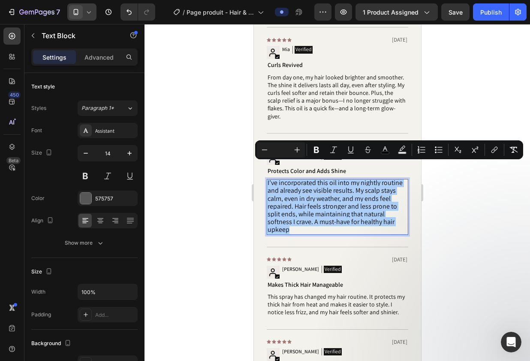
click at [283, 148] on input "Editor contextual toolbar" at bounding box center [280, 150] width 17 height 10
type input "14"
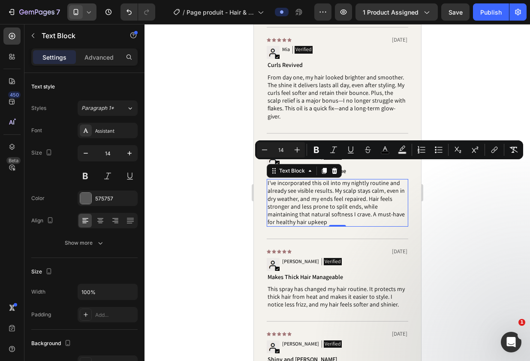
click at [325, 201] on span "I’ve incorporated this oil into my nightly routine and already see visible resu…" at bounding box center [335, 202] width 137 height 47
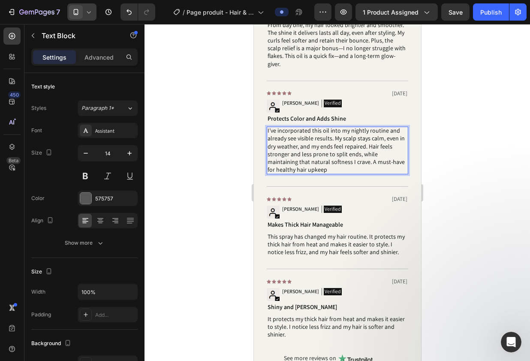
scroll to position [1500, 0]
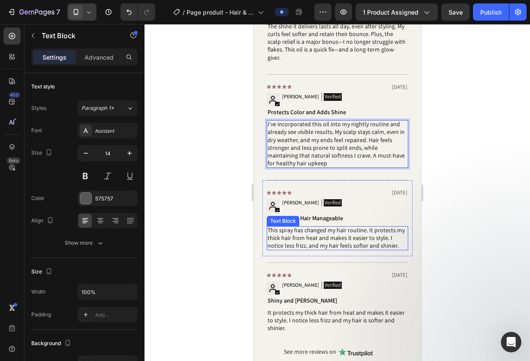
click at [317, 226] on span "This spray has changed my hair routine. It protects my thick hair from heat and…" at bounding box center [335, 237] width 137 height 23
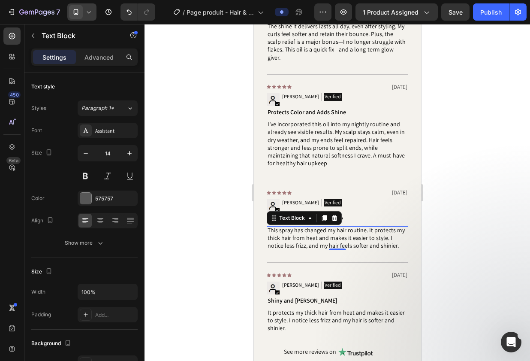
click at [329, 226] on span "This spray has changed my hair routine. It protects my thick hair from heat and…" at bounding box center [335, 237] width 137 height 23
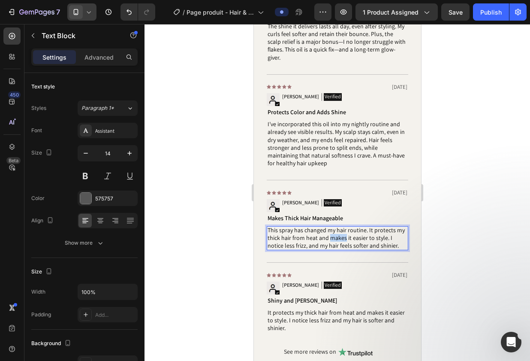
click at [329, 226] on span "This spray has changed my hair routine. It protects my thick hair from heat and…" at bounding box center [335, 237] width 137 height 23
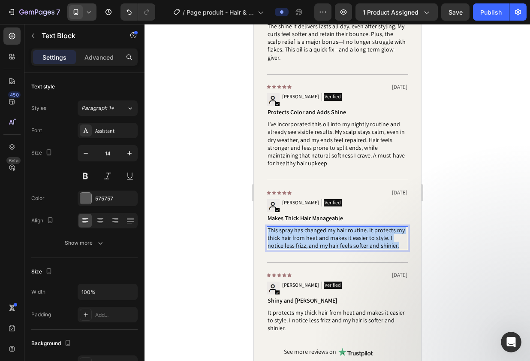
click at [329, 226] on span "This spray has changed my hair routine. It protects my thick hair from heat and…" at bounding box center [335, 237] width 137 height 23
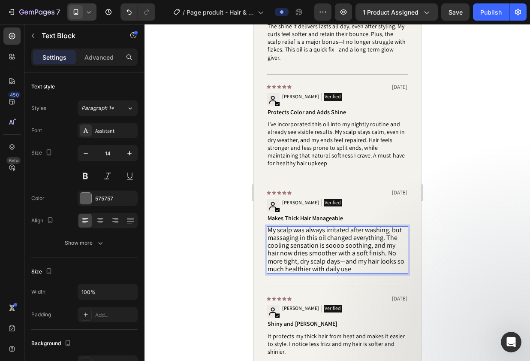
click at [329, 225] on span "My scalp was always irritated after washing, but massaging in this oil changed …" at bounding box center [335, 249] width 137 height 48
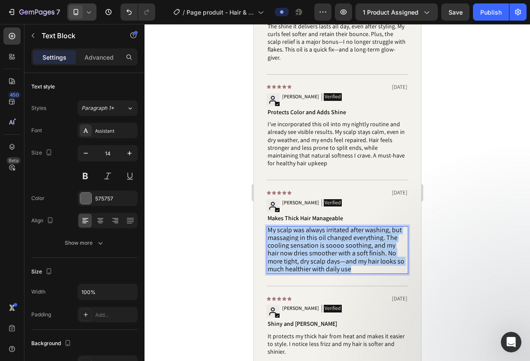
click at [329, 225] on span "My scalp was always irritated after washing, but massaging in this oil changed …" at bounding box center [335, 249] width 137 height 48
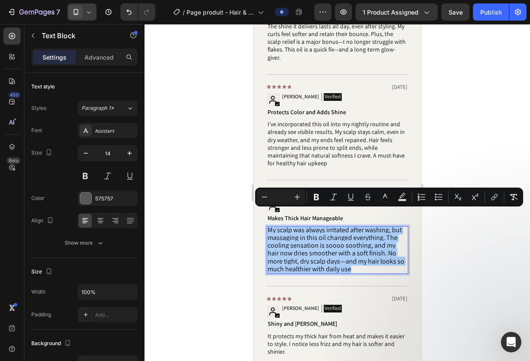
click at [278, 199] on input "Editor contextual toolbar" at bounding box center [280, 197] width 17 height 10
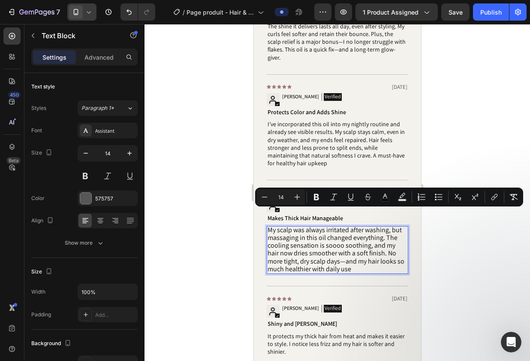
type input "14"
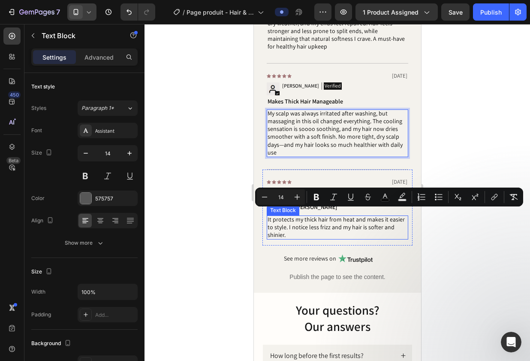
click at [329, 215] on span "It protects my thick hair from heat and makes it easier to style. I notice less…" at bounding box center [335, 226] width 137 height 23
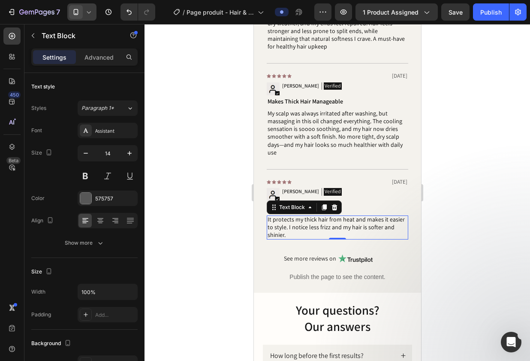
click at [337, 215] on span "It protects my thick hair from heat and makes it easier to style. I notice less…" at bounding box center [335, 226] width 137 height 23
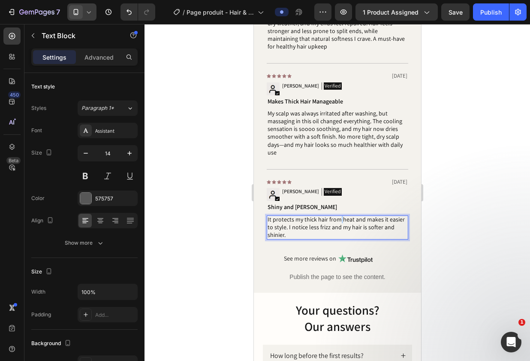
click at [337, 215] on span "It protects my thick hair from heat and makes it easier to style. I notice less…" at bounding box center [335, 226] width 137 height 23
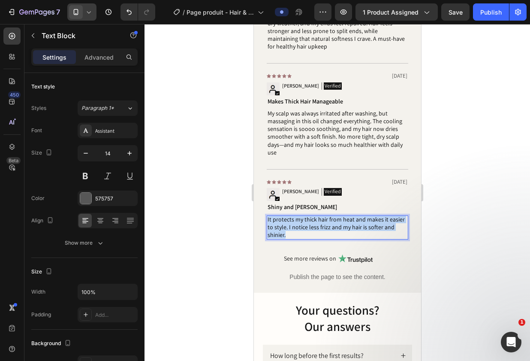
click at [337, 215] on span "It protects my thick hair from heat and makes it easier to style. I notice less…" at bounding box center [335, 226] width 137 height 23
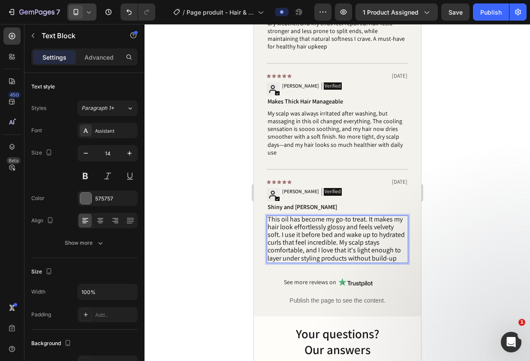
click at [337, 214] on span "This oil has become my go-to treat. It makes my hair look effortlessly glossy a…" at bounding box center [335, 238] width 137 height 48
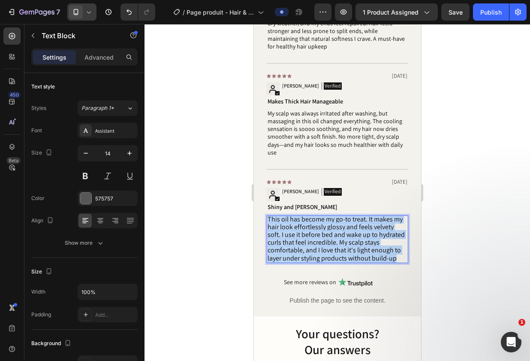
click at [337, 214] on span "This oil has become my go-to treat. It makes my hair look effortlessly glossy a…" at bounding box center [335, 238] width 137 height 48
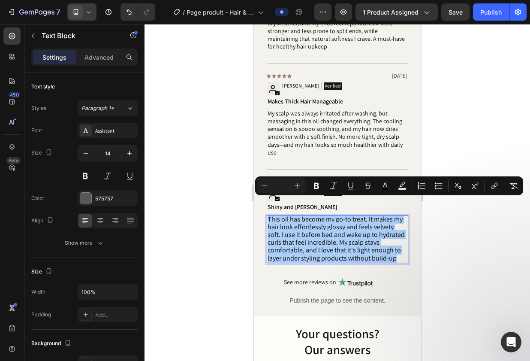
click at [278, 187] on input "Editor contextual toolbar" at bounding box center [280, 186] width 17 height 10
type input "14"
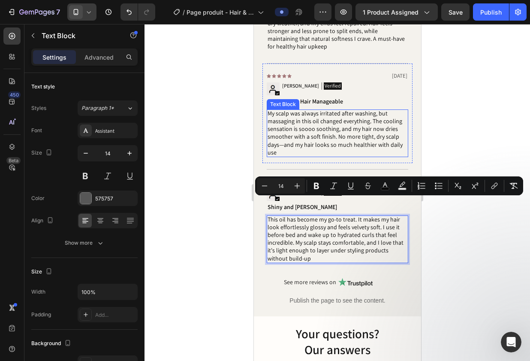
click at [316, 117] on span "My scalp was always irritated after washing, but massaging in this oil changed …" at bounding box center [334, 132] width 135 height 47
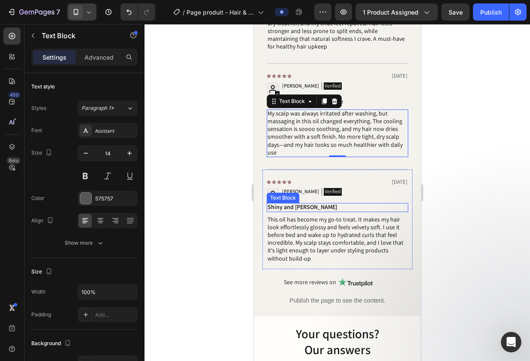
click at [302, 203] on span "Shiny and [PERSON_NAME]" at bounding box center [301, 207] width 69 height 8
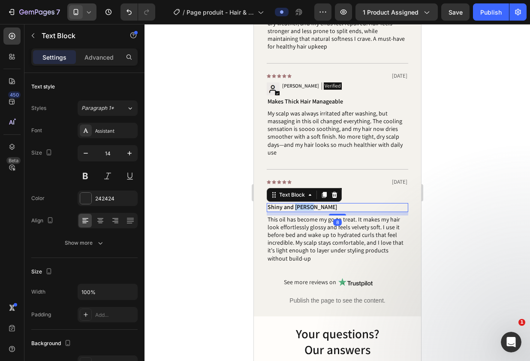
click at [302, 203] on span "Shiny and [PERSON_NAME]" at bounding box center [301, 207] width 69 height 8
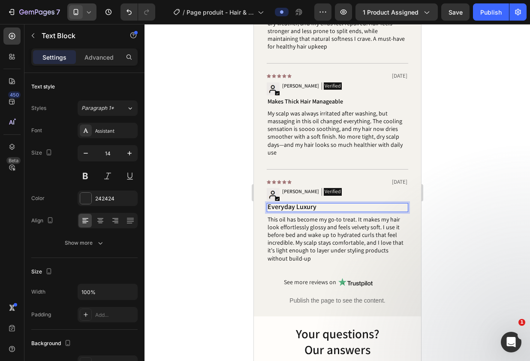
click at [302, 202] on span "Everyday Luxury" at bounding box center [291, 206] width 49 height 9
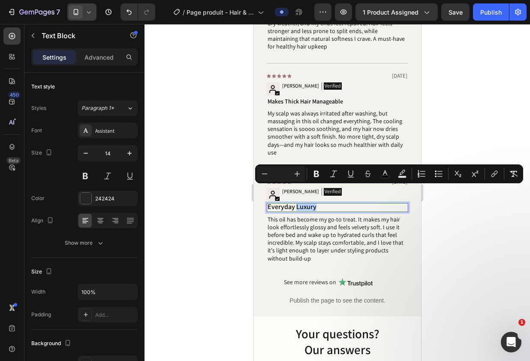
click at [302, 202] on span "Everyday Luxury" at bounding box center [291, 206] width 49 height 9
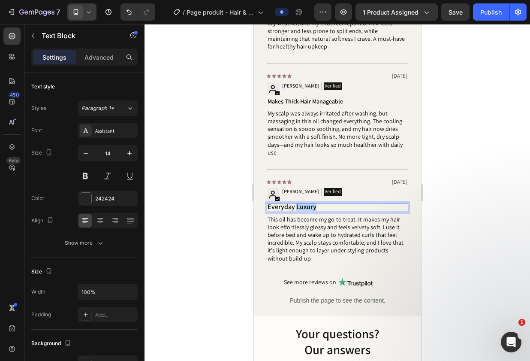
click at [302, 202] on span "Everyday Luxury" at bounding box center [291, 206] width 49 height 9
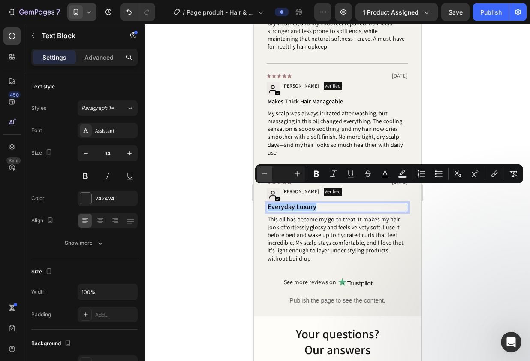
click at [265, 175] on icon "Editor contextual toolbar" at bounding box center [264, 173] width 9 height 9
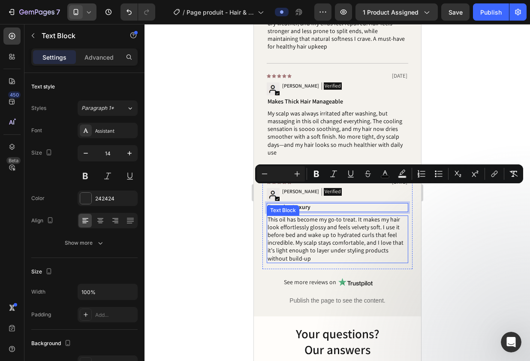
drag, startPoint x: 302, startPoint y: 225, endPoint x: 312, endPoint y: 209, distance: 18.7
click at [302, 225] on span "This oil has become my go-to treat. It makes my hair look effortlessly glossy a…" at bounding box center [335, 238] width 136 height 47
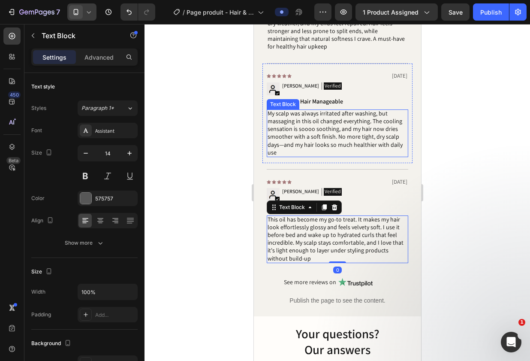
click at [346, 112] on span "My scalp was always irritated after washing, but massaging in this oil changed …" at bounding box center [334, 132] width 135 height 47
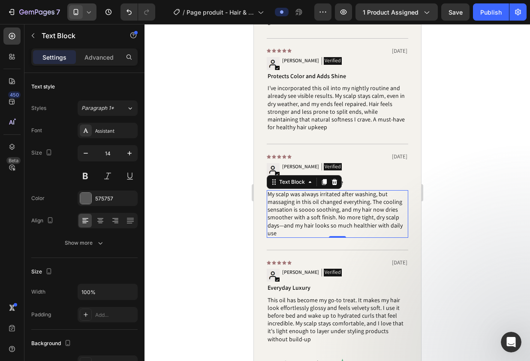
scroll to position [1529, 0]
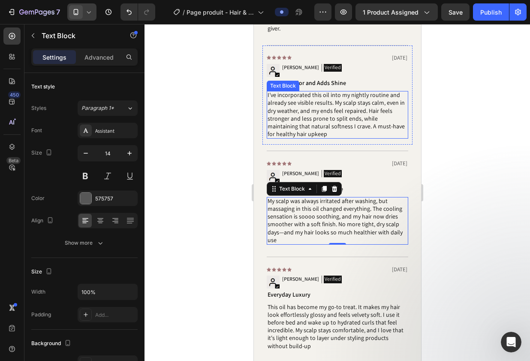
click at [306, 100] on span "I’ve incorporated this oil into my nightly routine and already see visible resu…" at bounding box center [335, 114] width 137 height 47
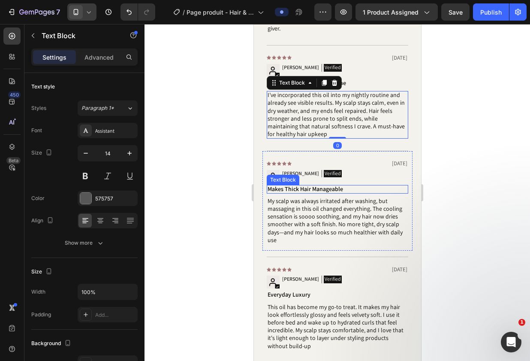
click at [326, 185] on span "Makes Thick Hair Manageable" at bounding box center [304, 189] width 75 height 8
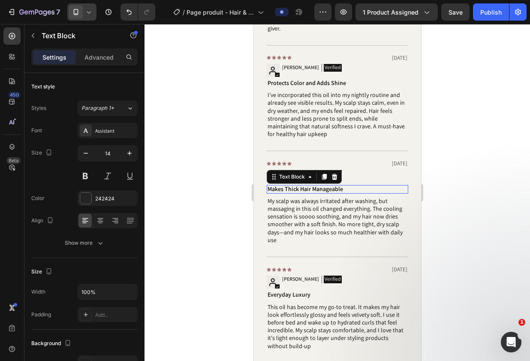
click at [326, 185] on span "Makes Thick Hair Manageable" at bounding box center [304, 189] width 75 height 8
click at [290, 184] on span "Scalp-Saving Elixir" at bounding box center [294, 188] width 54 height 9
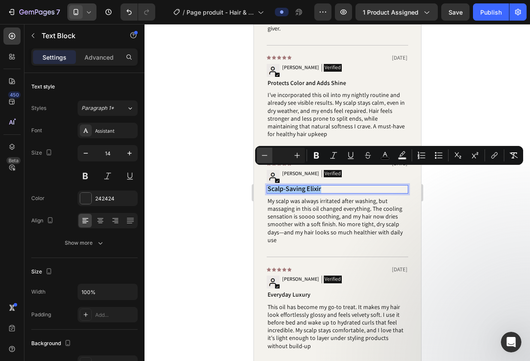
click at [266, 153] on icon "Editor contextual toolbar" at bounding box center [264, 155] width 9 height 9
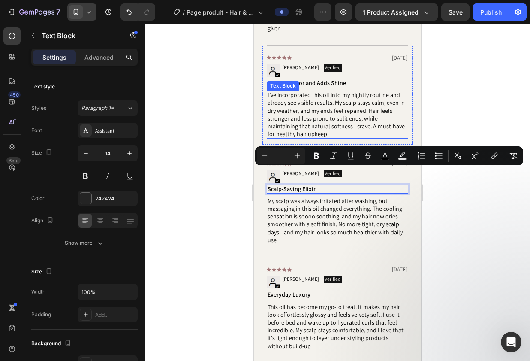
click at [297, 82] on div "Text Block" at bounding box center [282, 86] width 29 height 8
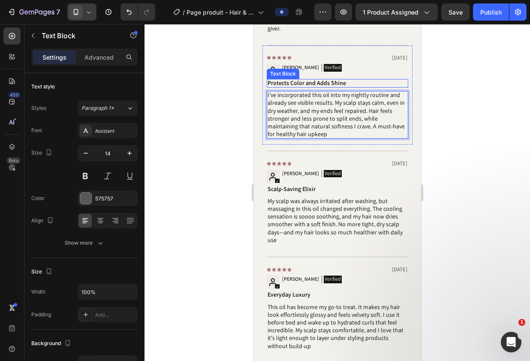
click at [336, 79] on span "Protects Color and Adds Shine" at bounding box center [306, 83] width 78 height 8
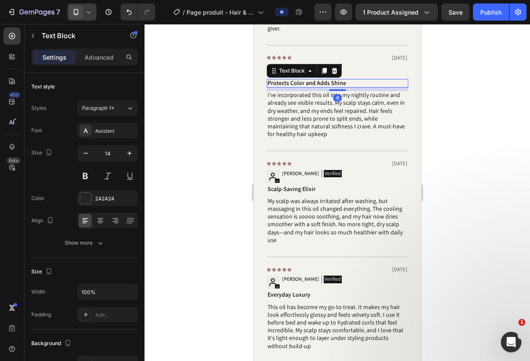
click at [336, 79] on span "Protects Color and Adds Shine" at bounding box center [306, 83] width 78 height 8
click at [336, 79] on p "Healthy Hair Staple" at bounding box center [337, 83] width 140 height 8
click at [315, 78] on span "Healthy Hair Staple" at bounding box center [295, 82] width 57 height 9
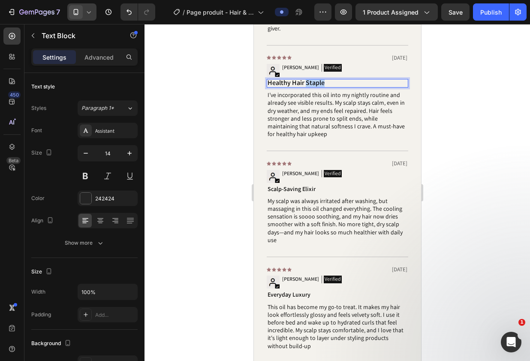
click at [315, 78] on span "Healthy Hair Staple" at bounding box center [295, 82] width 57 height 9
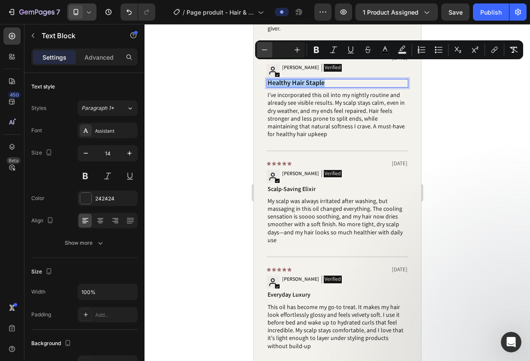
click at [262, 49] on icon "Editor contextual toolbar" at bounding box center [264, 49] width 9 height 9
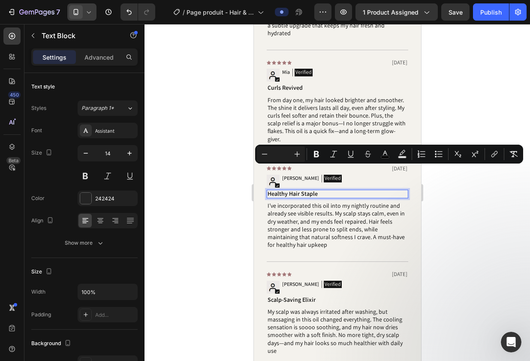
scroll to position [1415, 0]
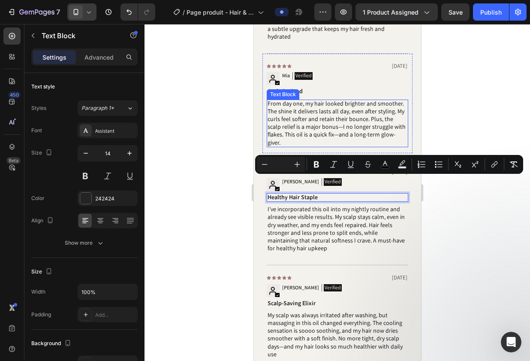
click at [298, 117] on span "From day one, my hair looked brighter and smoother. The shine it delivers lasts…" at bounding box center [336, 123] width 138 height 47
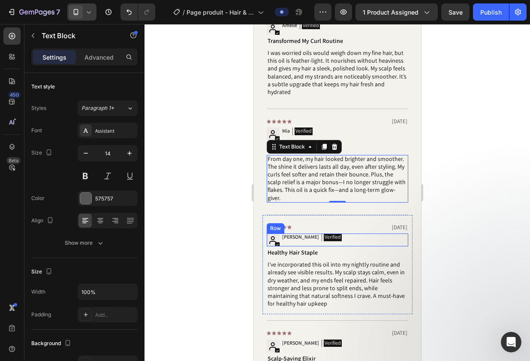
scroll to position [1355, 0]
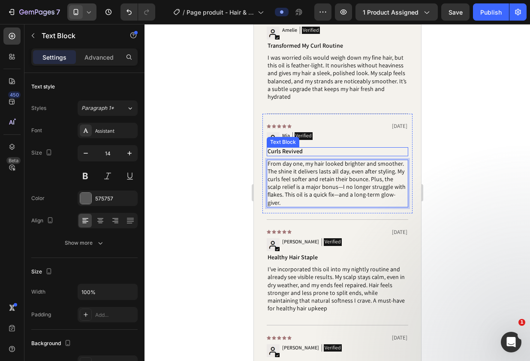
click at [293, 147] on span "Curls Revived" at bounding box center [284, 151] width 35 height 8
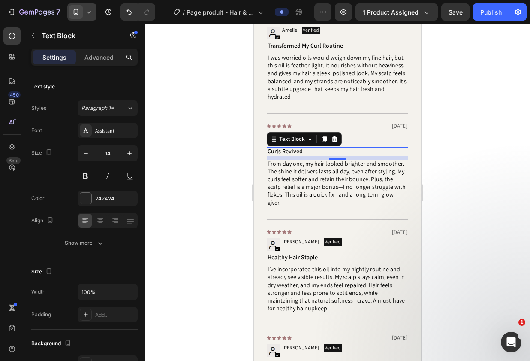
click at [293, 147] on span "Curls Revived" at bounding box center [284, 151] width 35 height 8
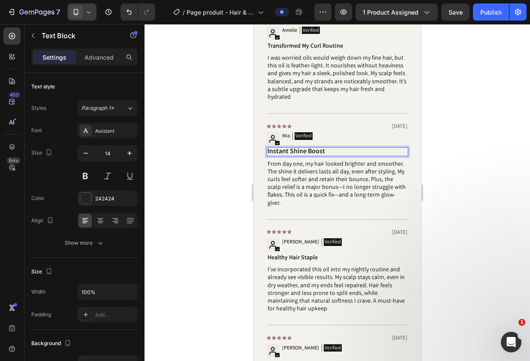
click at [293, 146] on span "Instant Shine Boost" at bounding box center [295, 150] width 57 height 9
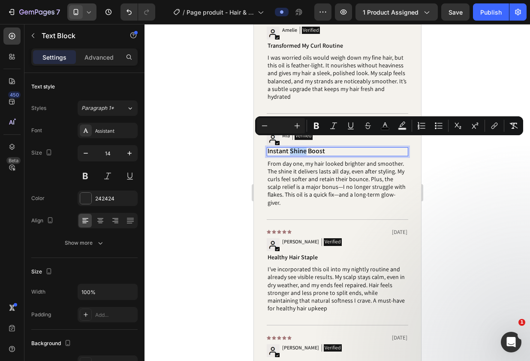
click at [293, 146] on span "Instant Shine Boost" at bounding box center [295, 150] width 57 height 9
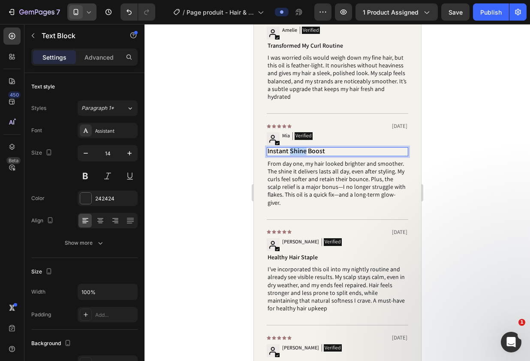
click at [293, 146] on span "Instant Shine Boost" at bounding box center [295, 150] width 57 height 9
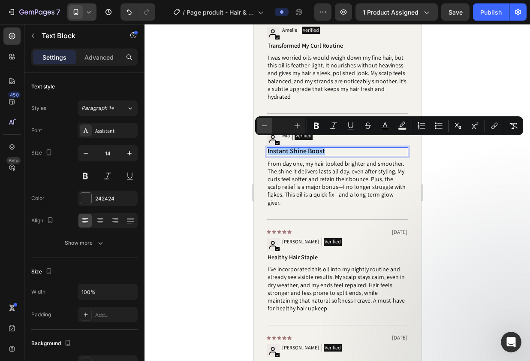
click at [266, 128] on icon "Editor contextual toolbar" at bounding box center [264, 125] width 9 height 9
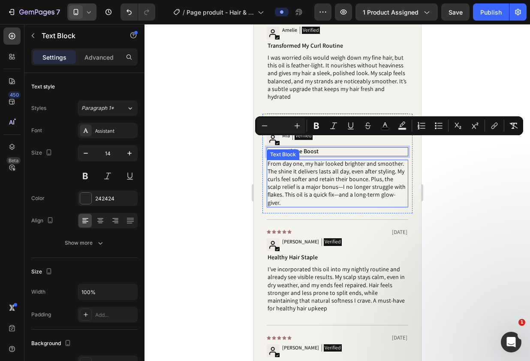
click at [303, 172] on span "From day one, my hair looked brighter and smoother. The shine it delivers lasts…" at bounding box center [336, 183] width 138 height 47
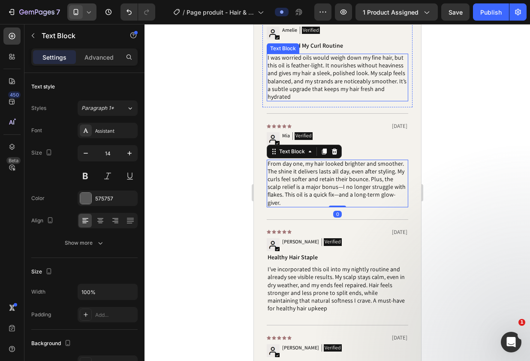
click at [322, 73] on span "I was worried oils would weigh down my fine hair, but this oil is feather-light…" at bounding box center [336, 77] width 139 height 47
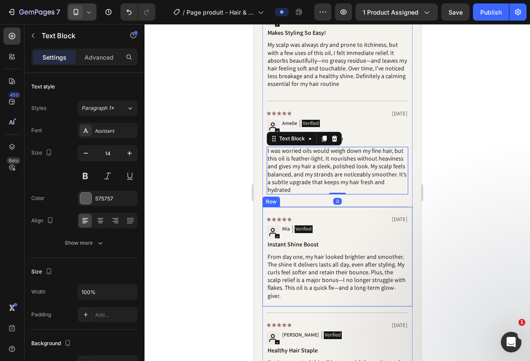
scroll to position [1254, 0]
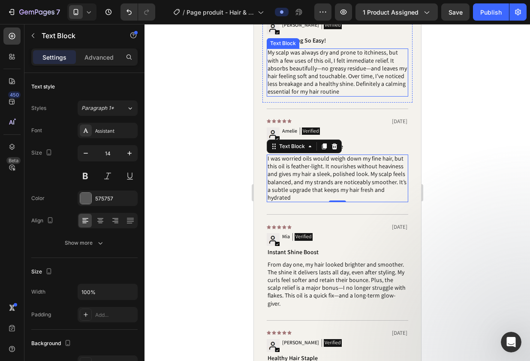
click at [367, 78] on span "My scalp was always dry and prone to itchiness, but with a few uses of this oil…" at bounding box center [336, 71] width 139 height 47
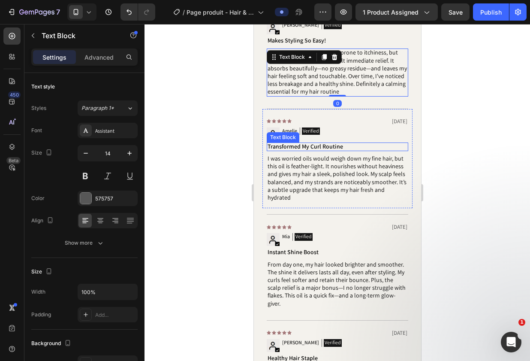
click at [326, 147] on span "Transformed My Curl Routine" at bounding box center [304, 146] width 75 height 8
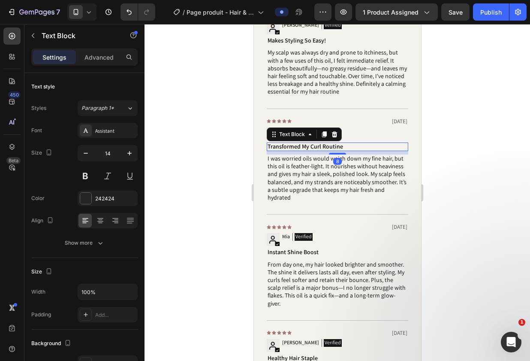
click at [325, 147] on span "Transformed My Curl Routine" at bounding box center [304, 146] width 75 height 8
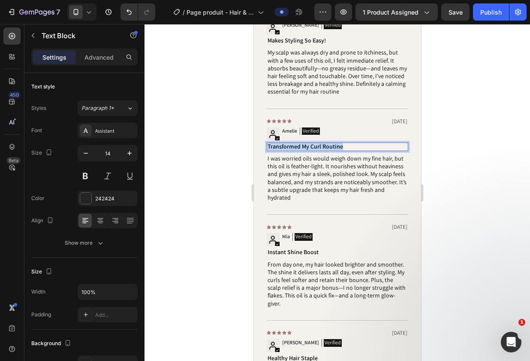
click at [325, 147] on span "Transformed My Curl Routine" at bounding box center [304, 146] width 75 height 8
click at [325, 147] on span "Lightweight Nourishment" at bounding box center [304, 146] width 75 height 9
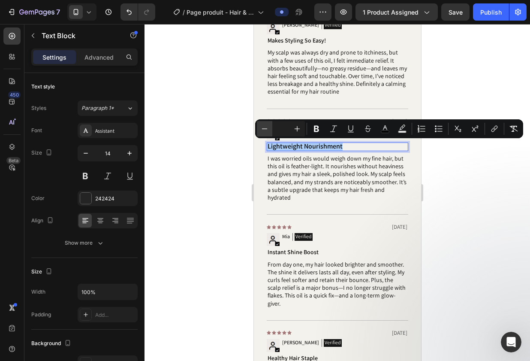
click at [266, 127] on icon "Editor contextual toolbar" at bounding box center [264, 128] width 9 height 9
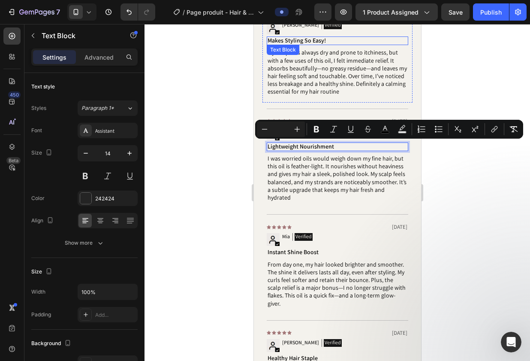
click at [307, 39] on span "Makes Styling So Easy!" at bounding box center [296, 40] width 58 height 8
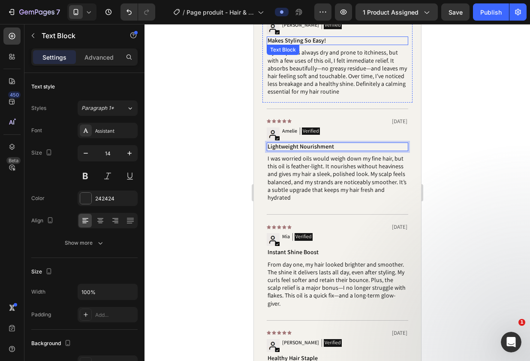
click at [307, 39] on span "Makes Styling So Easy!" at bounding box center [296, 40] width 58 height 8
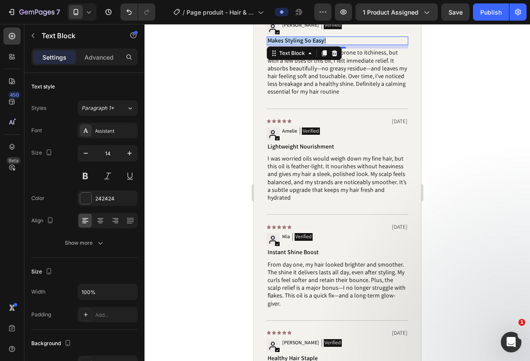
click at [307, 39] on span "Makes Styling So Easy!" at bounding box center [296, 40] width 58 height 8
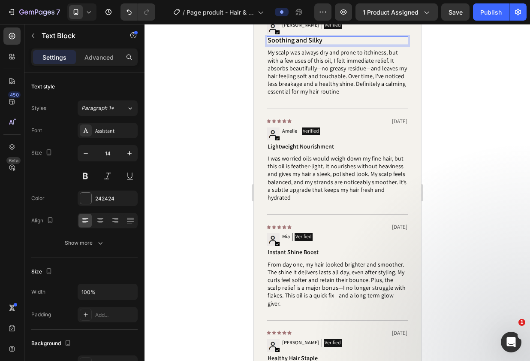
click at [307, 39] on span "Soothing and Silky" at bounding box center [294, 40] width 55 height 9
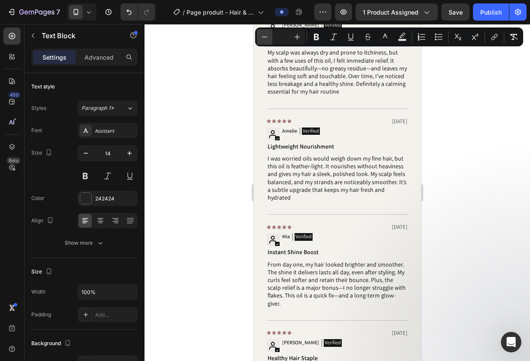
click at [265, 37] on icon "Editor contextual toolbar" at bounding box center [264, 37] width 9 height 9
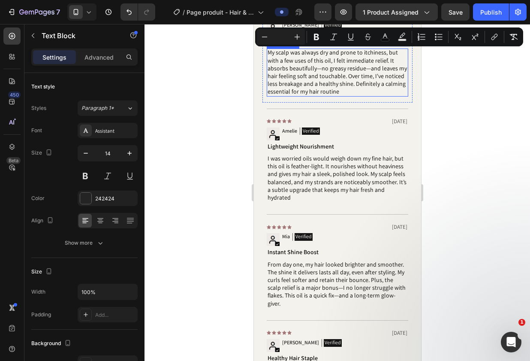
click at [302, 78] on span "My scalp was always dry and prone to itchiness, but with a few uses of this oil…" at bounding box center [336, 71] width 139 height 47
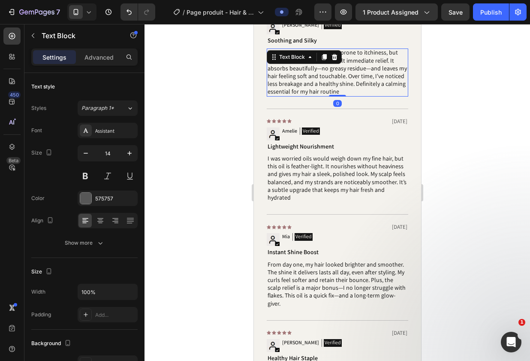
scroll to position [1159, 0]
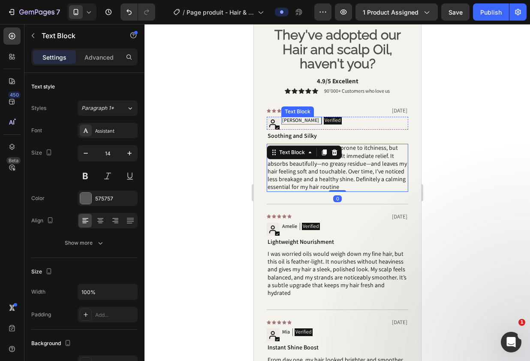
click at [288, 121] on p "[PERSON_NAME]" at bounding box center [300, 120] width 37 height 7
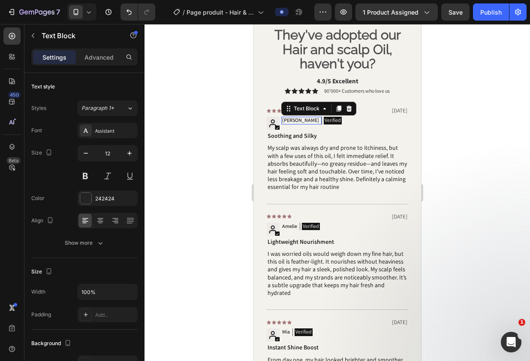
click at [288, 121] on p "[PERSON_NAME]" at bounding box center [300, 120] width 37 height 7
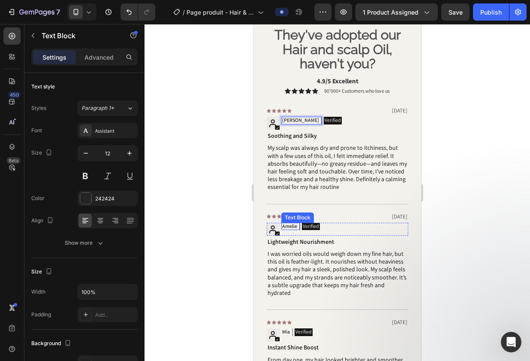
click at [285, 228] on p "Amelie" at bounding box center [289, 226] width 15 height 7
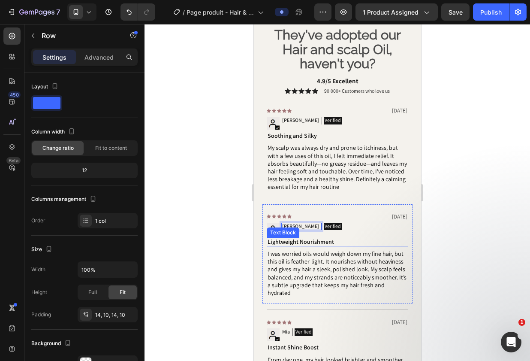
click at [309, 249] on div "Icon Icon Icon Icon Icon Icon List 06/24/2025 Text Block Row Image Florinne Tex…" at bounding box center [337, 254] width 142 height 88
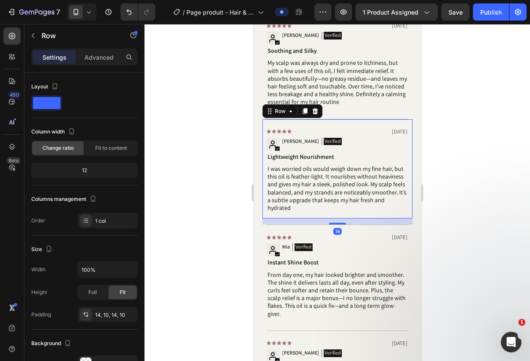
scroll to position [1310, 0]
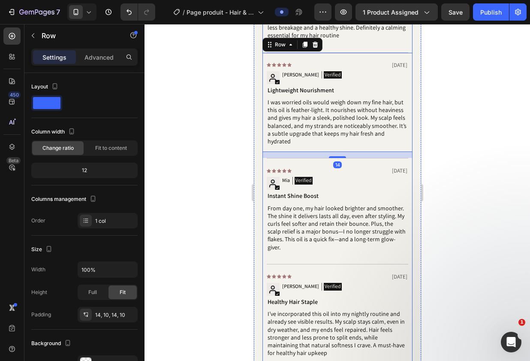
click at [294, 214] on span "From day one, my hair looked brighter and smoother. The shine it delivers lasts…" at bounding box center [336, 227] width 138 height 47
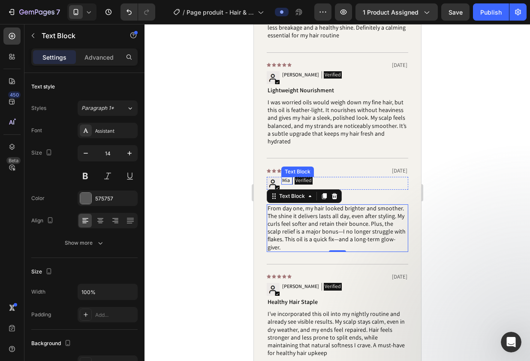
click at [285, 177] on p "Mia" at bounding box center [286, 180] width 8 height 7
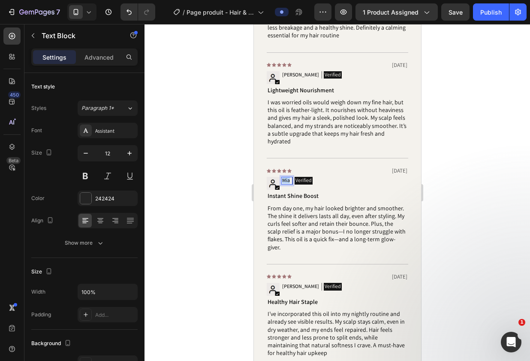
click at [285, 177] on p "Mia" at bounding box center [286, 180] width 8 height 7
click at [289, 283] on p "[PERSON_NAME]" at bounding box center [300, 286] width 37 height 7
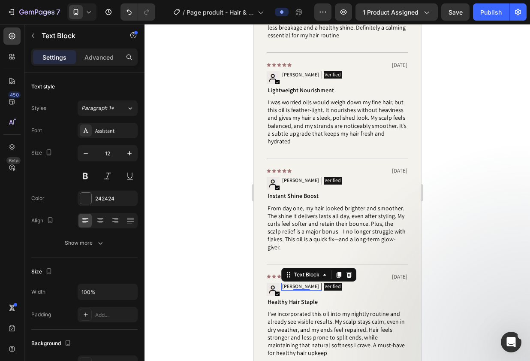
click at [288, 283] on p "[PERSON_NAME]" at bounding box center [300, 286] width 37 height 7
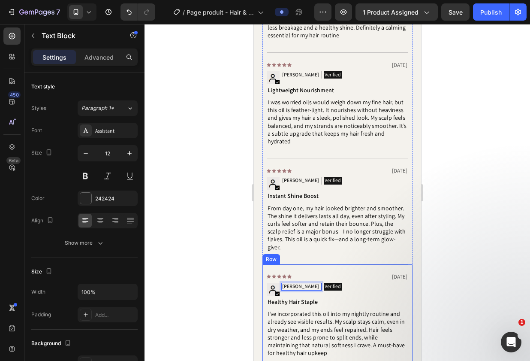
click at [311, 293] on div "Icon Icon Icon Icon Icon Icon List 06/22/2025 Text Block Row Image Kristie Text…" at bounding box center [337, 314] width 142 height 88
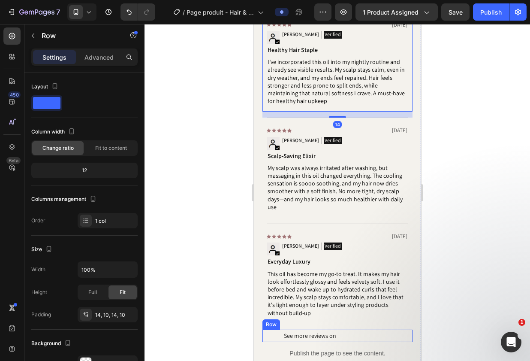
scroll to position [1584, 0]
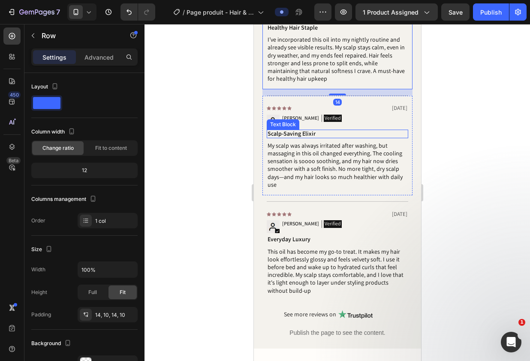
click at [287, 115] on p "[PERSON_NAME]" at bounding box center [300, 118] width 37 height 7
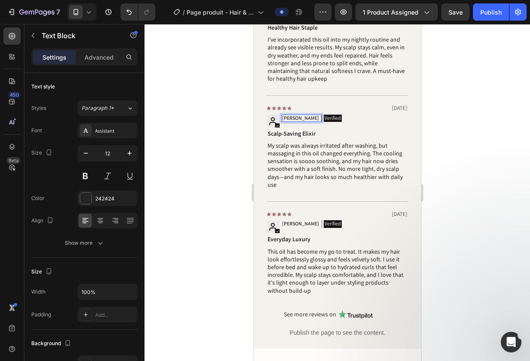
click at [293, 115] on p "[PERSON_NAME]" at bounding box center [300, 118] width 37 height 7
click at [292, 235] on span "Everyday Luxury" at bounding box center [288, 239] width 43 height 8
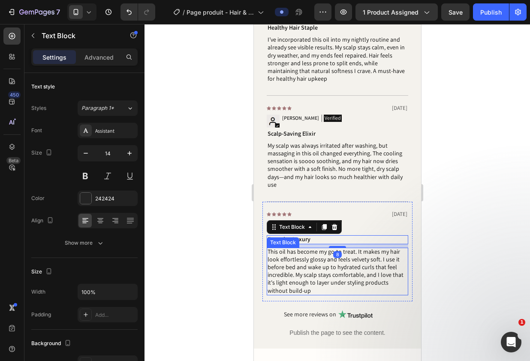
click at [301, 257] on span "This oil has become my go-to treat. It makes my hair look effortlessly glossy a…" at bounding box center [335, 270] width 136 height 47
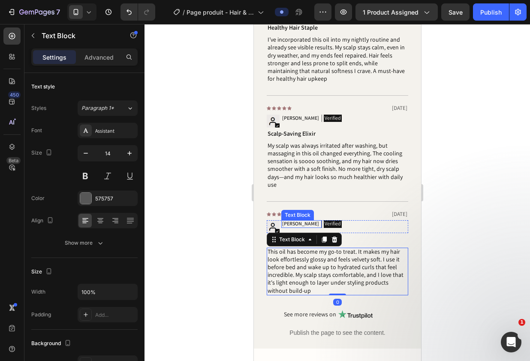
click at [286, 220] on p "[PERSON_NAME]" at bounding box center [300, 223] width 37 height 7
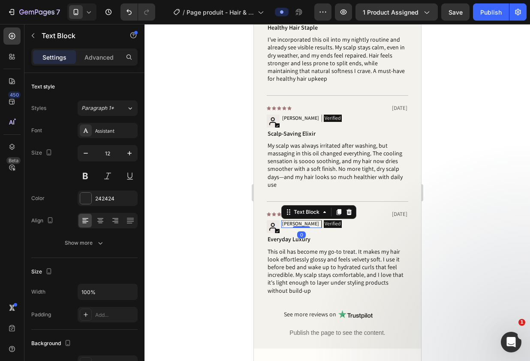
click at [286, 220] on p "[PERSON_NAME]" at bounding box center [300, 223] width 37 height 7
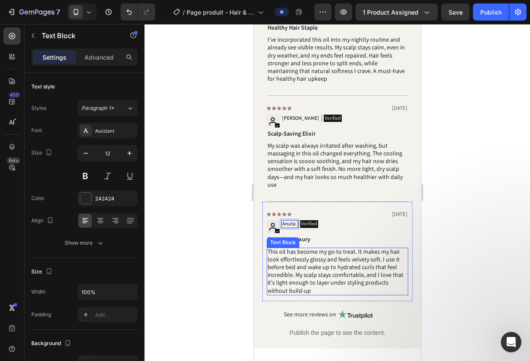
click at [349, 249] on span "This oil has become my go-to treat. It makes my hair look effortlessly glossy a…" at bounding box center [335, 270] width 136 height 47
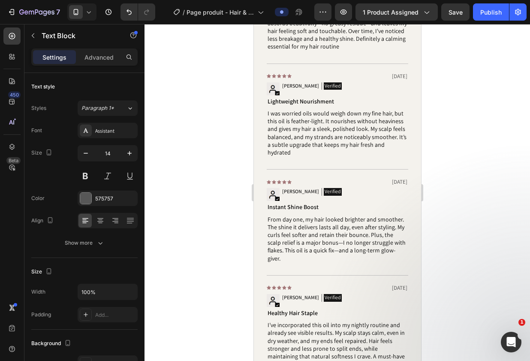
scroll to position [1122, 0]
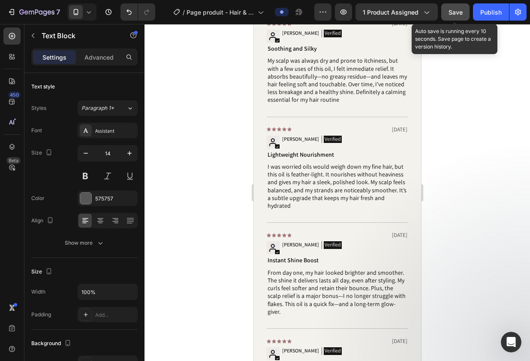
click at [457, 15] on span "Save" at bounding box center [456, 12] width 14 height 7
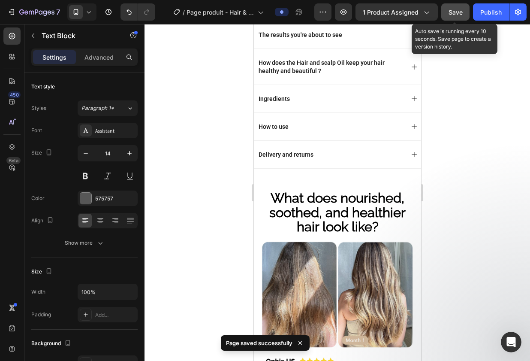
scroll to position [421, 0]
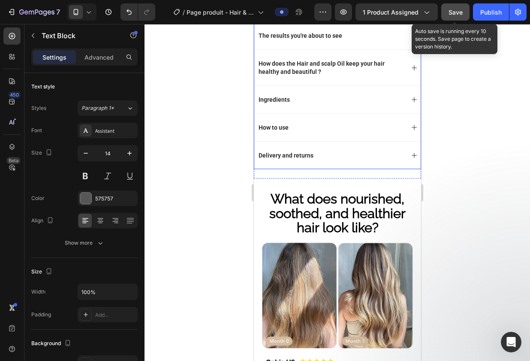
click at [311, 39] on p "The results you're about to see" at bounding box center [300, 36] width 84 height 8
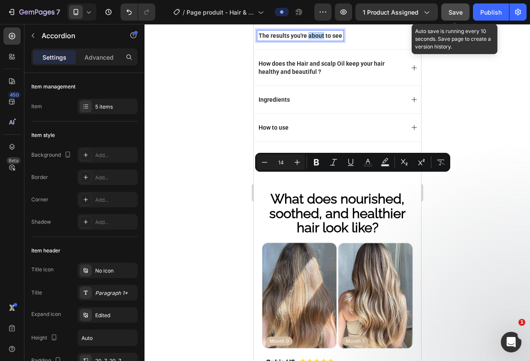
click at [293, 75] on strong "How does the Hair and scalp Oil keep your hair healthy and beautiful ?" at bounding box center [321, 67] width 126 height 15
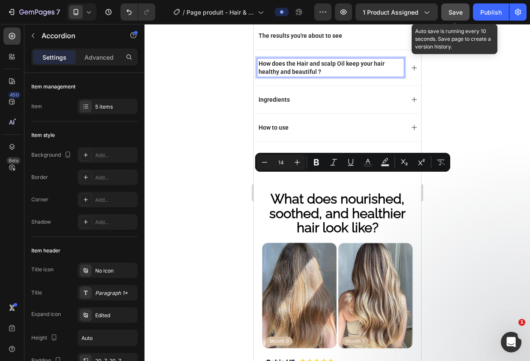
click at [293, 75] on strong "How does the Hair and scalp Oil keep your hair healthy and beautiful ?" at bounding box center [321, 67] width 126 height 15
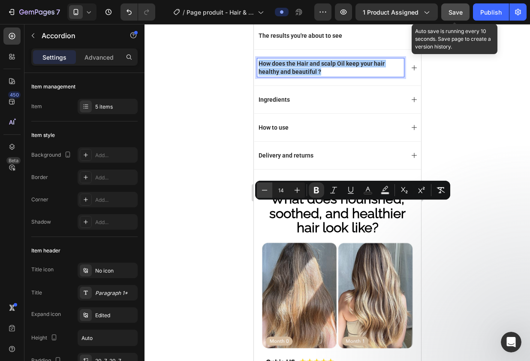
click at [265, 193] on icon "Editor contextual toolbar" at bounding box center [264, 190] width 9 height 9
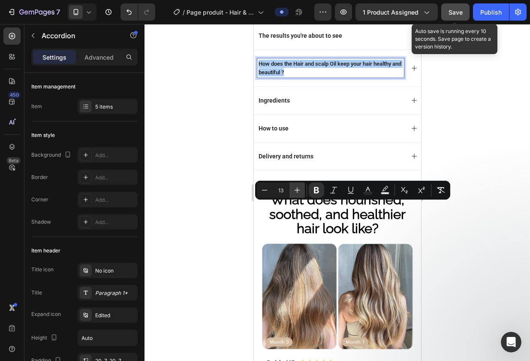
click at [293, 193] on icon "Editor contextual toolbar" at bounding box center [297, 190] width 9 height 9
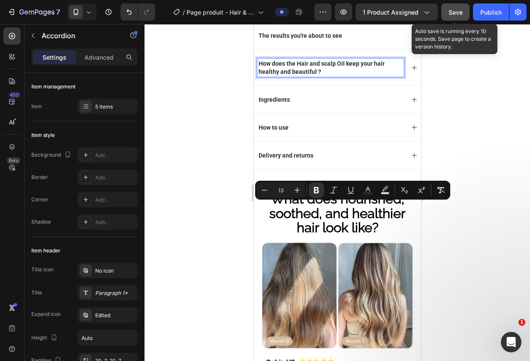
type input "14"
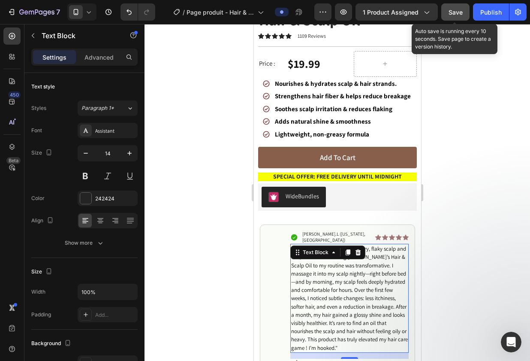
scroll to position [0, 0]
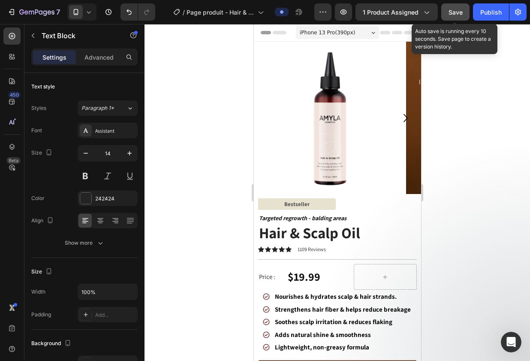
drag, startPoint x: 461, startPoint y: 17, endPoint x: 65, endPoint y: 231, distance: 450.4
click at [461, 17] on button "Save" at bounding box center [455, 11] width 28 height 17
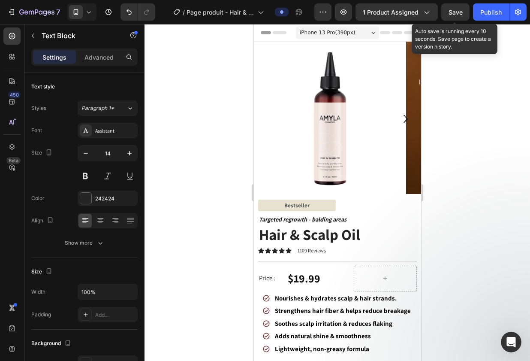
click at [462, 14] on span "Save" at bounding box center [456, 12] width 14 height 7
click at [456, 15] on span "Save" at bounding box center [456, 12] width 14 height 7
